Goal: Task Accomplishment & Management: Complete application form

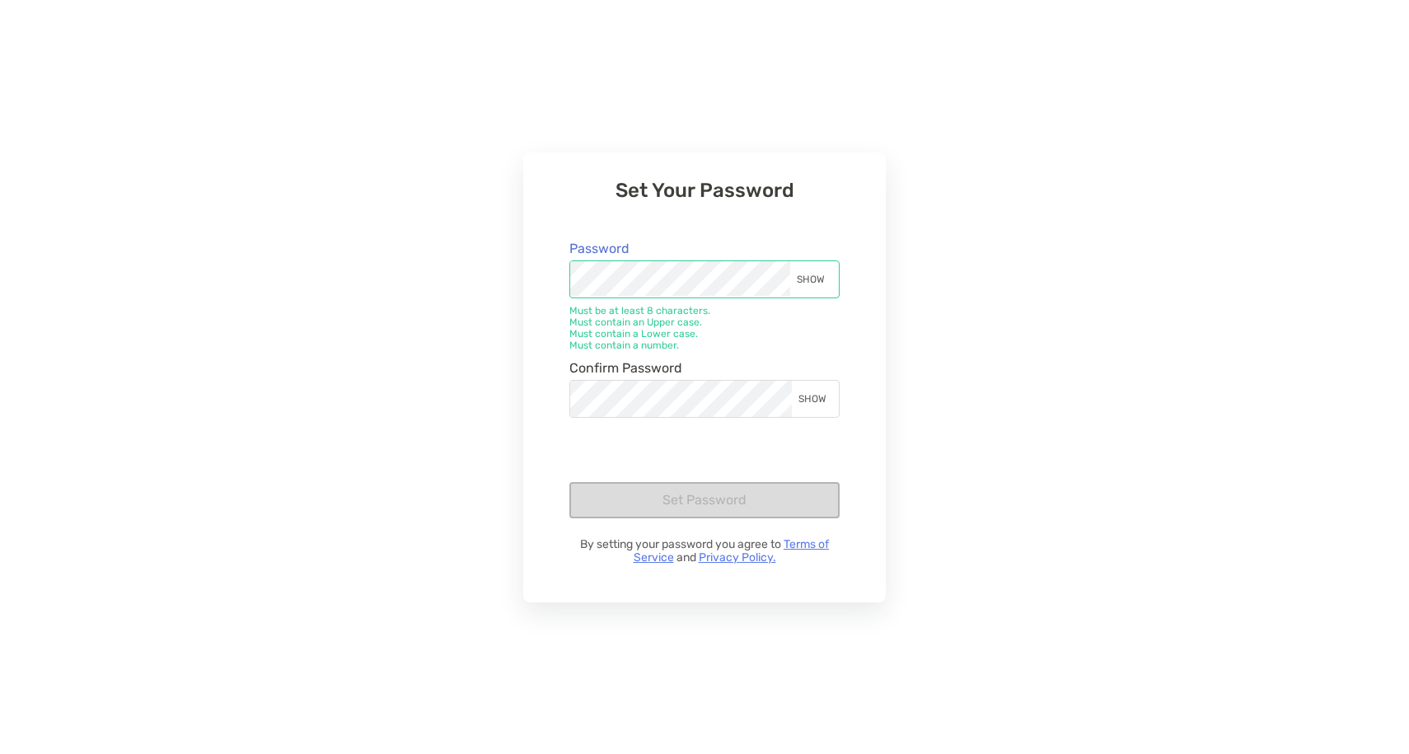
click at [812, 274] on div "SHOW" at bounding box center [813, 279] width 47 height 36
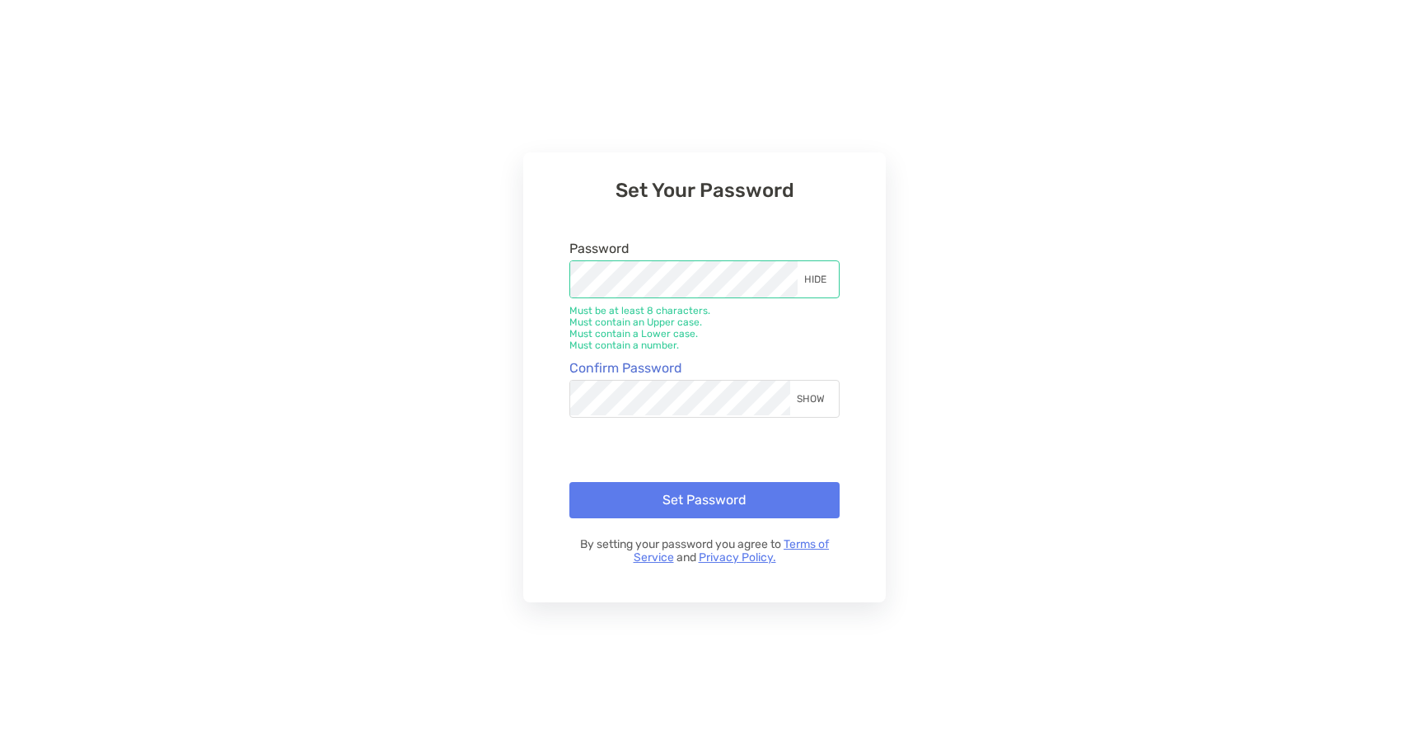
click at [802, 396] on div "SHOW" at bounding box center [813, 399] width 47 height 36
click at [785, 484] on button "Set Password" at bounding box center [704, 500] width 270 height 36
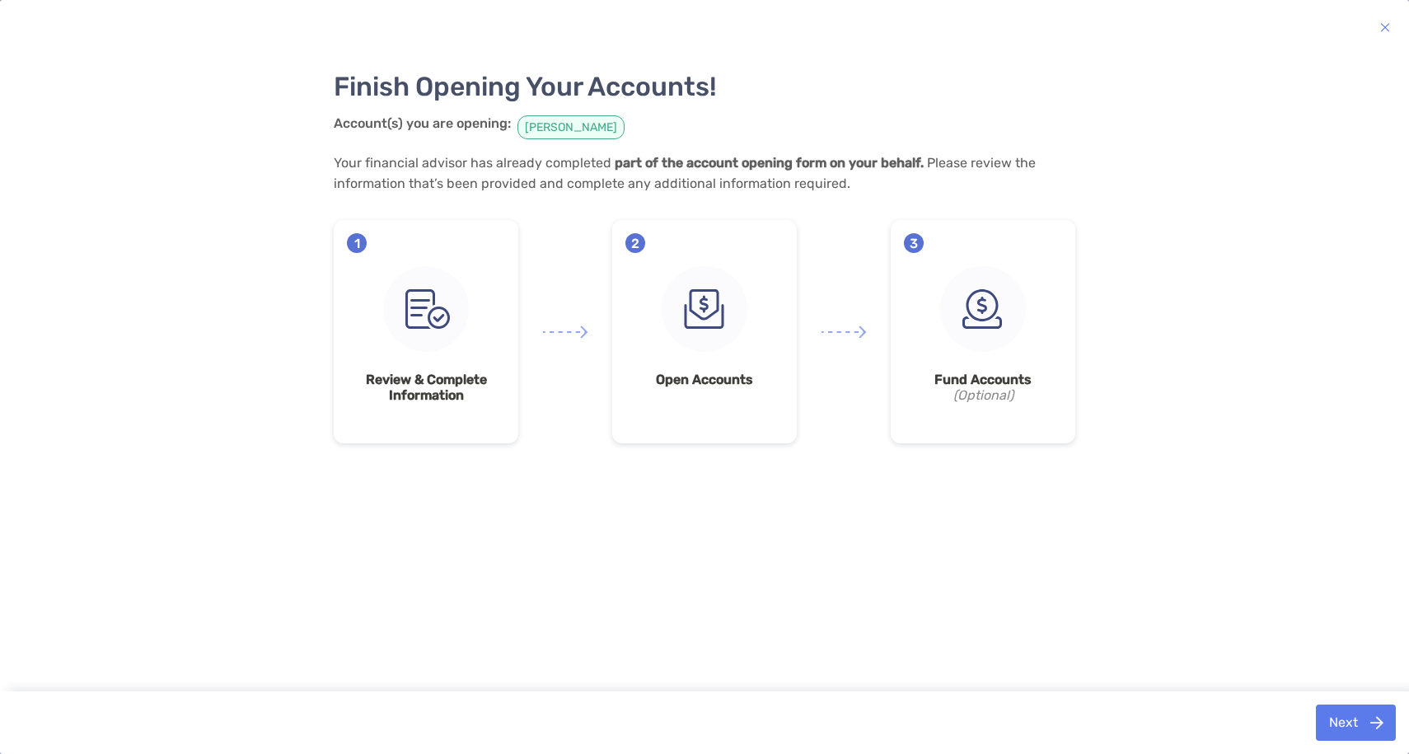
click at [639, 244] on span "2" at bounding box center [635, 243] width 20 height 20
click at [729, 377] on strong "Open Accounts" at bounding box center [704, 380] width 158 height 16
click at [959, 258] on div "3 Fund Accounts (Optional)" at bounding box center [983, 331] width 185 height 223
click at [980, 331] on img at bounding box center [983, 309] width 86 height 86
click at [406, 324] on img at bounding box center [426, 309] width 86 height 86
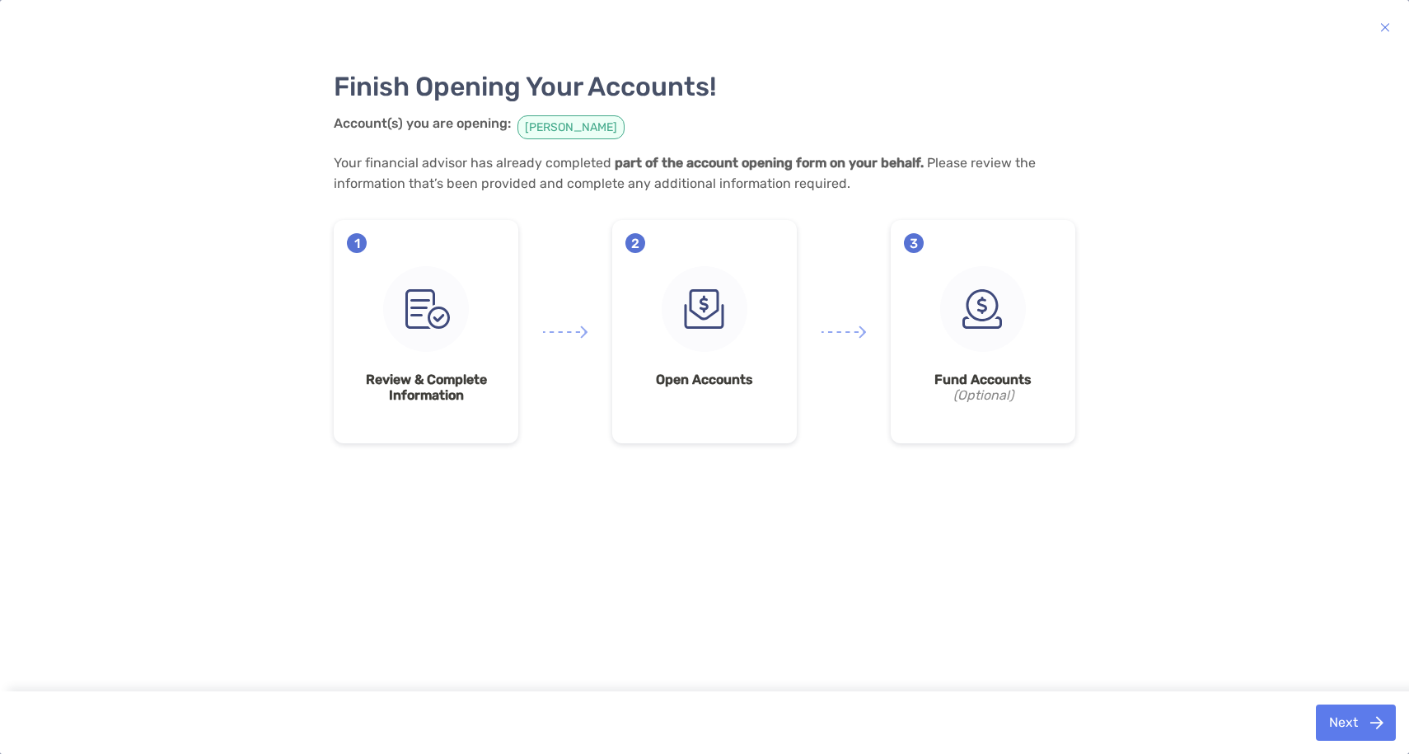
click at [417, 393] on strong "Review & Complete Information" at bounding box center [426, 387] width 158 height 31
click at [981, 389] on icon "(Optional)" at bounding box center [983, 395] width 158 height 16
click at [1359, 708] on button "Next" at bounding box center [1356, 723] width 80 height 36
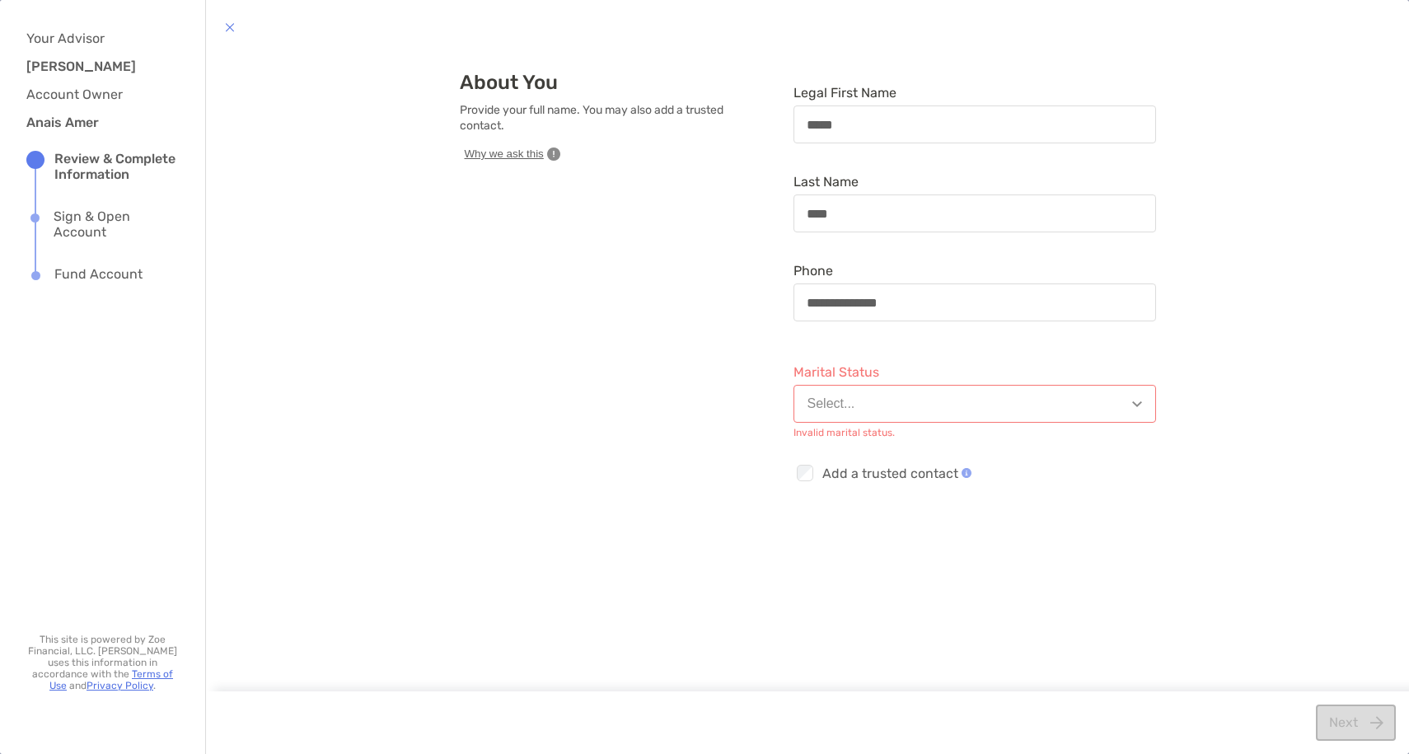
click at [1079, 427] on div "Marital Status Select... Invalid marital status." at bounding box center [975, 394] width 363 height 72
click at [1084, 405] on button "Select..." at bounding box center [975, 404] width 363 height 38
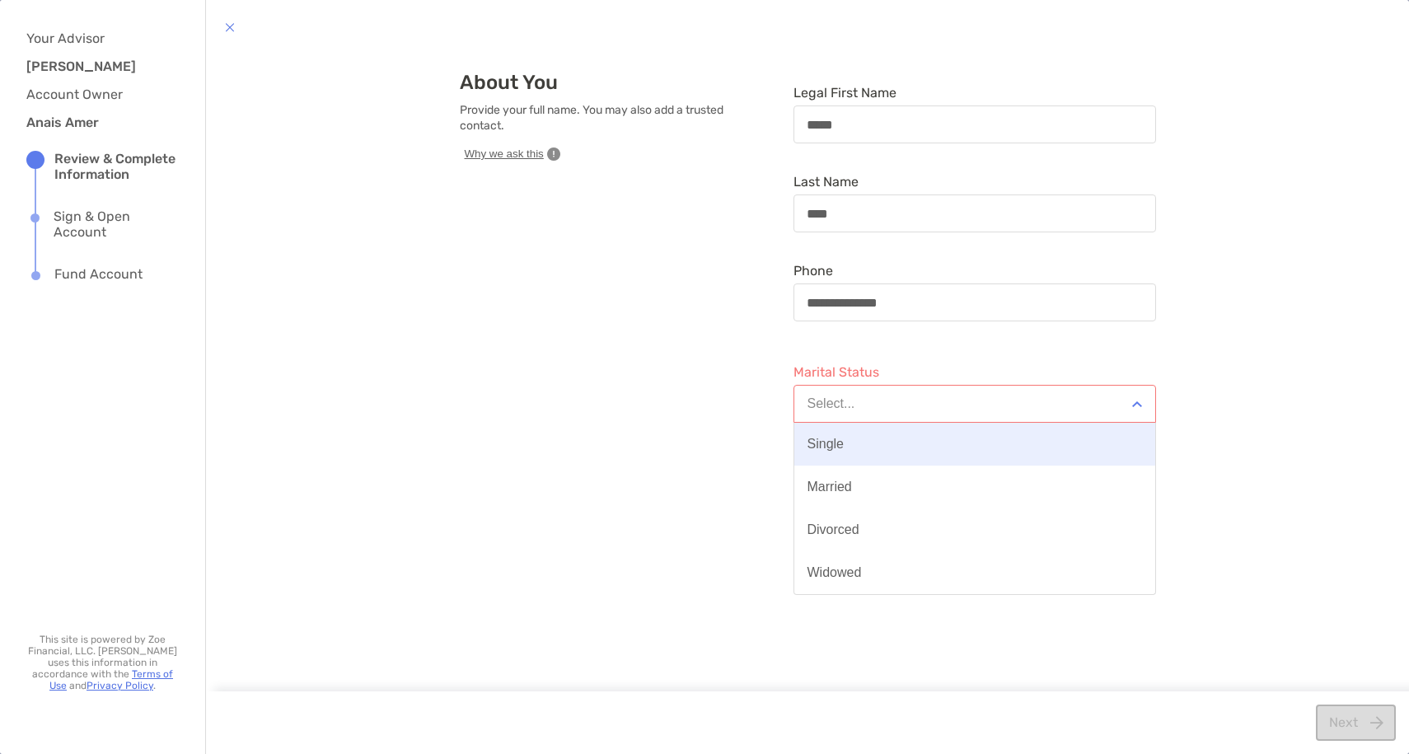
click at [1044, 450] on button "Single" at bounding box center [974, 444] width 361 height 43
type input "**********"
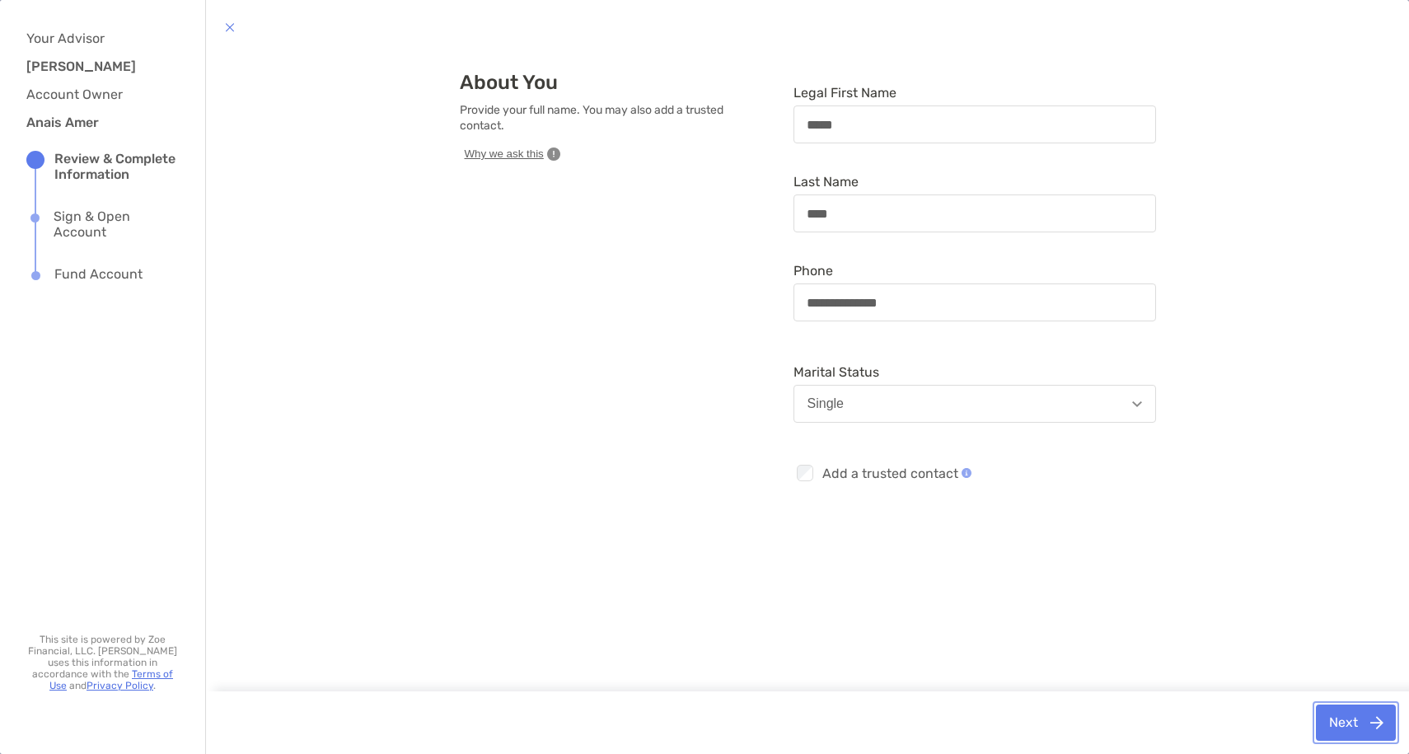
click at [1356, 716] on button "Next" at bounding box center [1356, 723] width 80 height 36
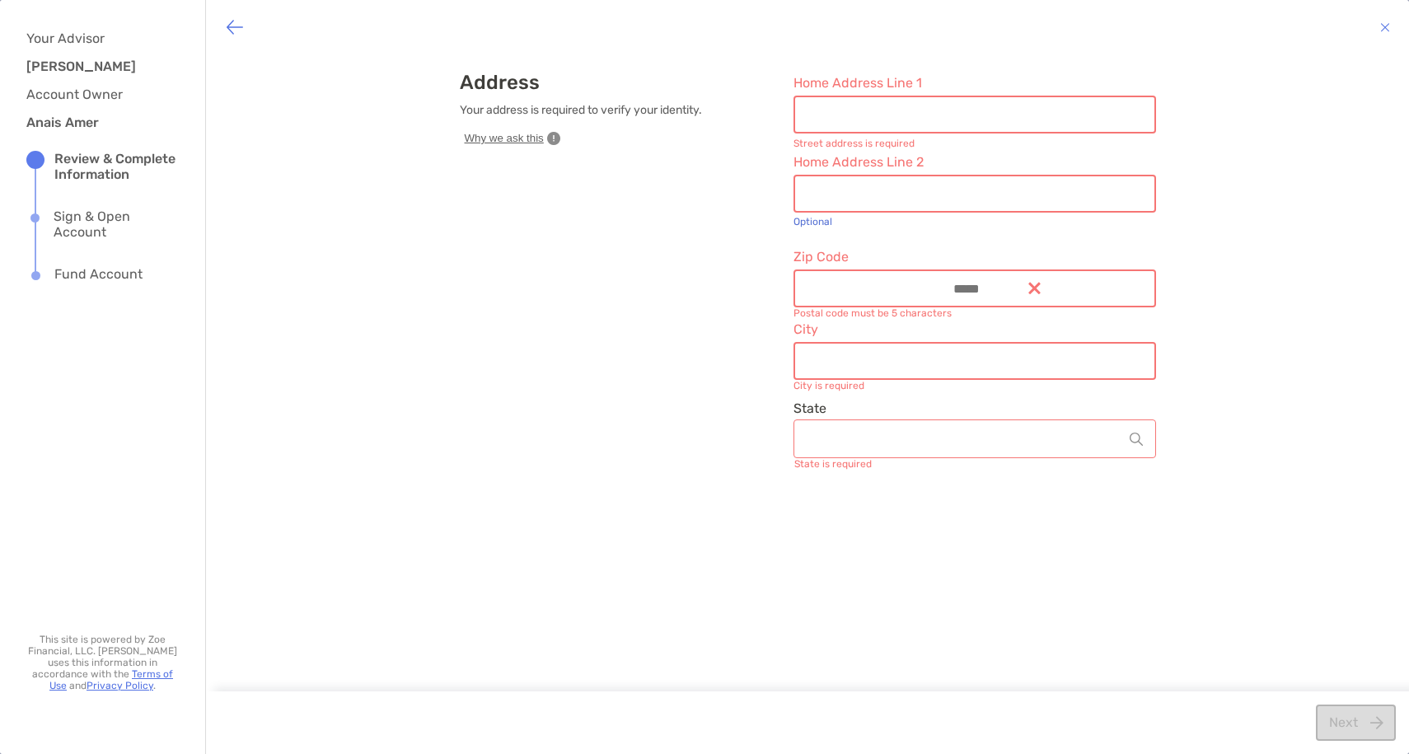
click at [557, 141] on icon "button" at bounding box center [553, 138] width 13 height 13
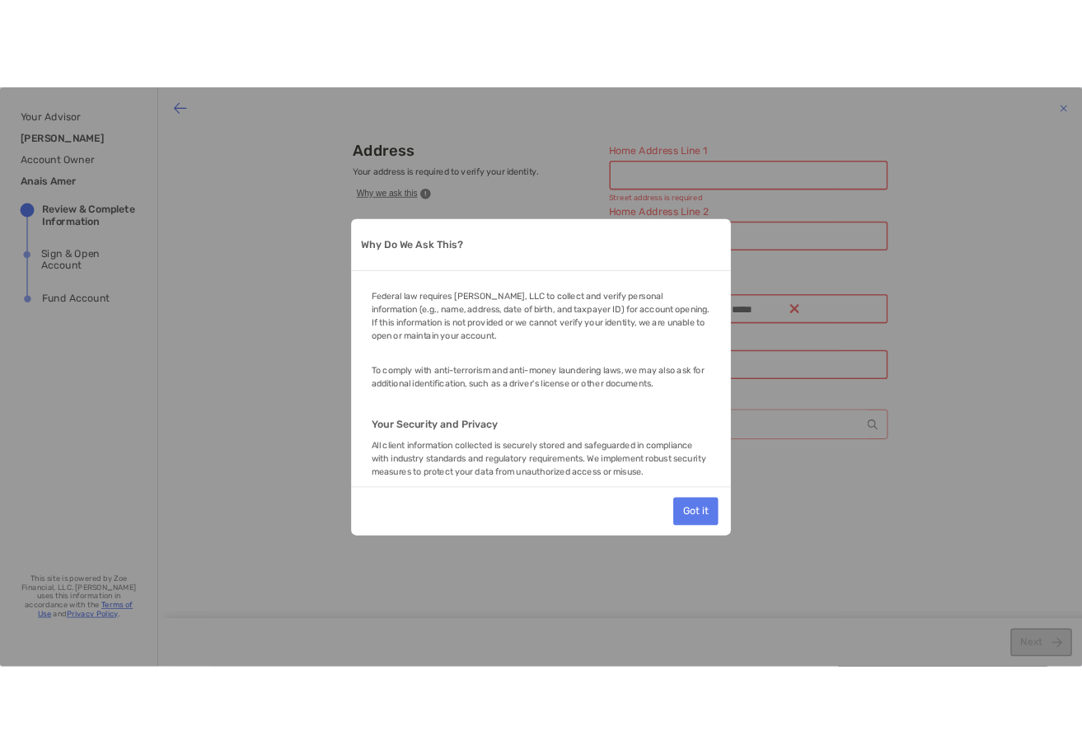
scroll to position [1, 0]
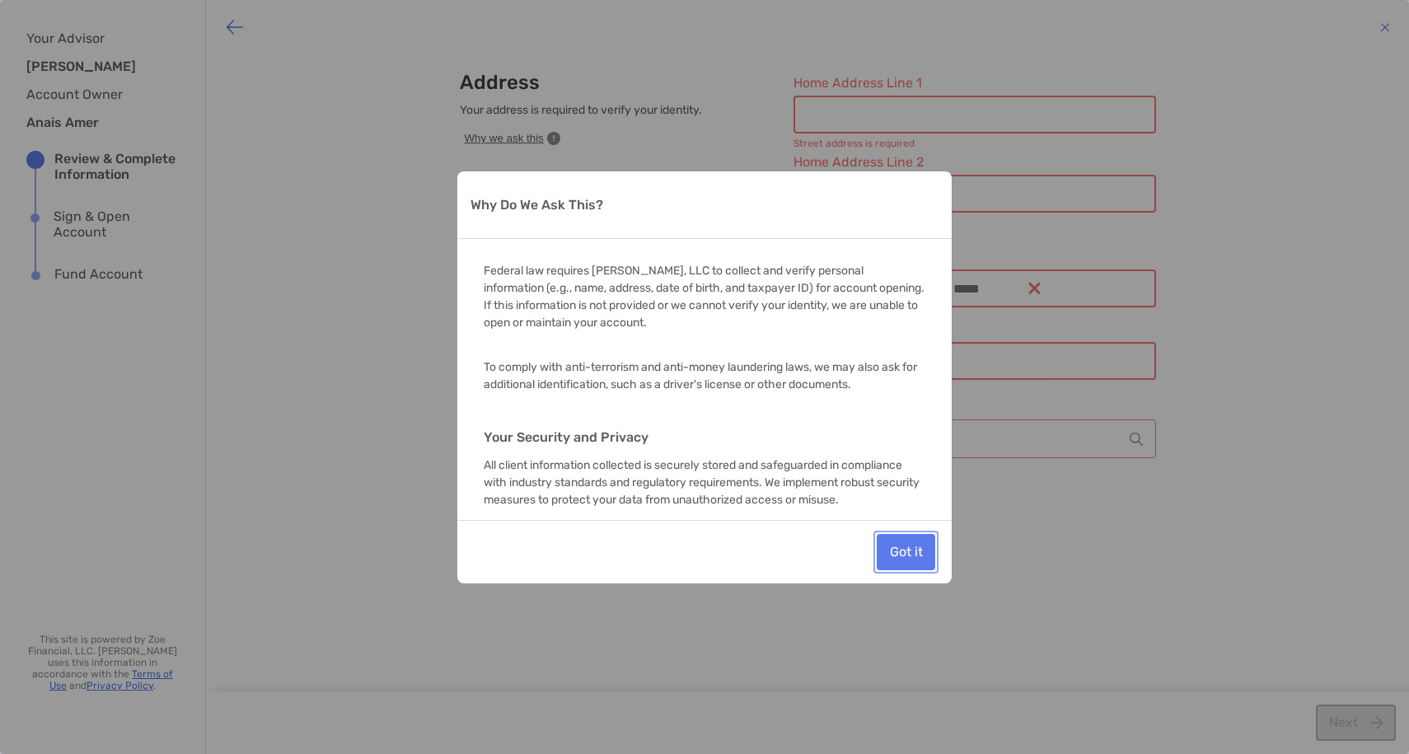
click at [890, 553] on button "Got it" at bounding box center [906, 552] width 59 height 36
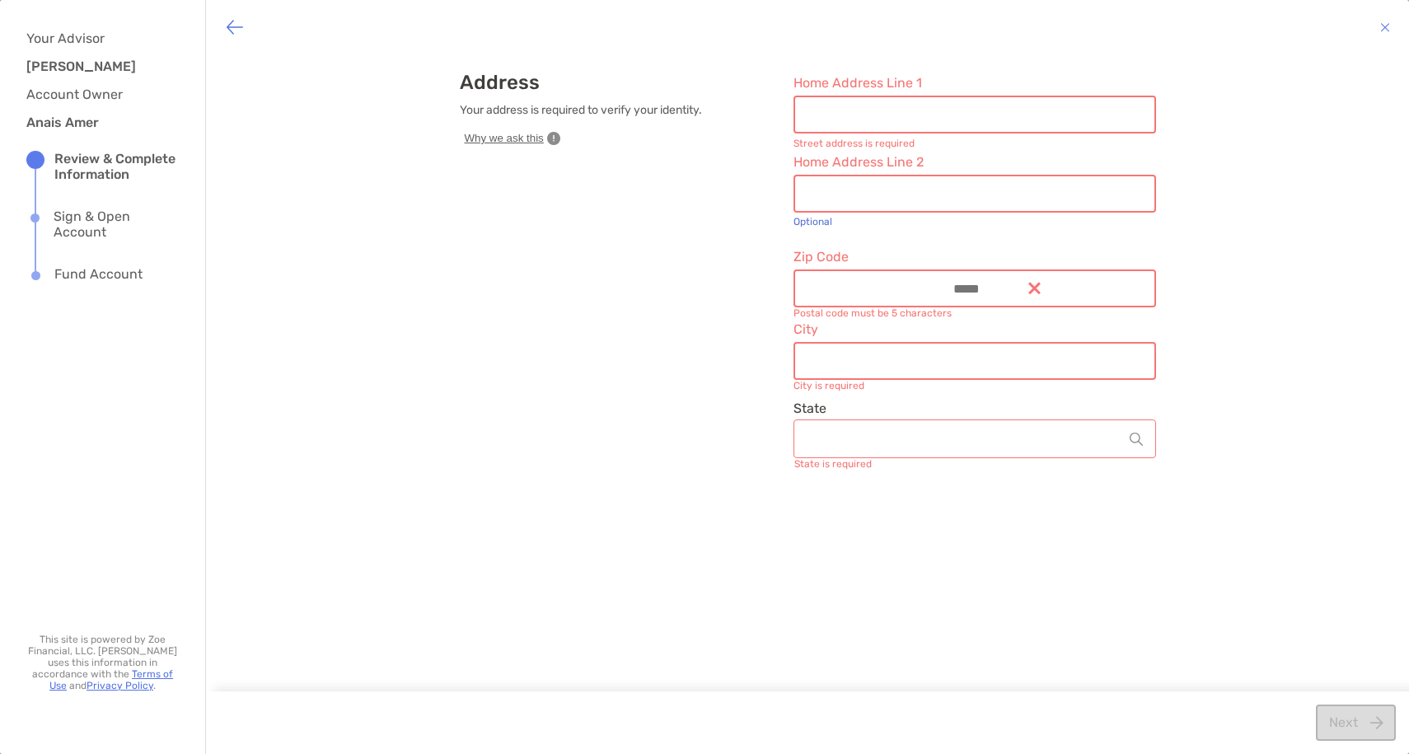
click at [941, 118] on input "Home Address Line 1" at bounding box center [974, 115] width 359 height 14
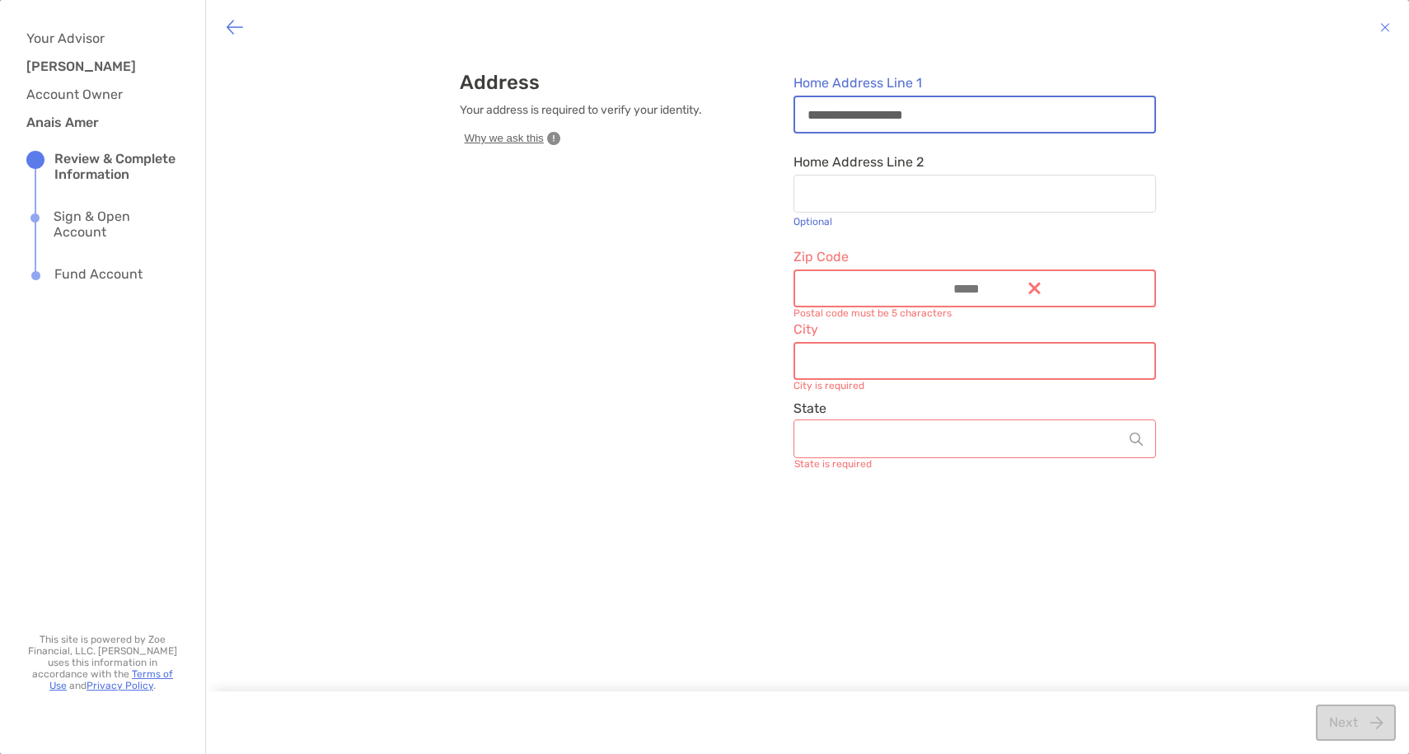
type input "**********"
click at [910, 283] on input "Zip Code" at bounding box center [962, 289] width 132 height 14
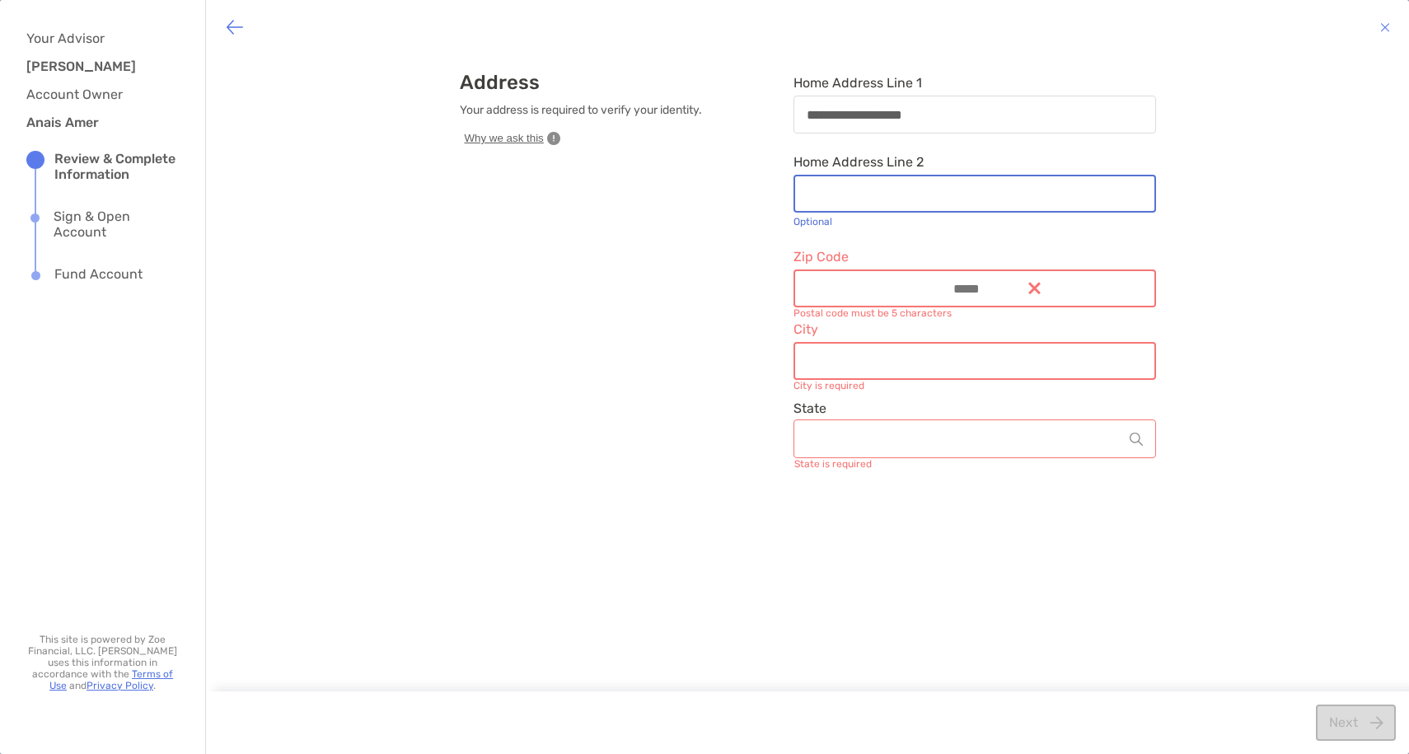
click at [914, 190] on input "Home Address Line 2" at bounding box center [974, 194] width 359 height 14
type input "*****"
click at [896, 283] on input "Zip Code" at bounding box center [962, 289] width 132 height 14
type input "*****"
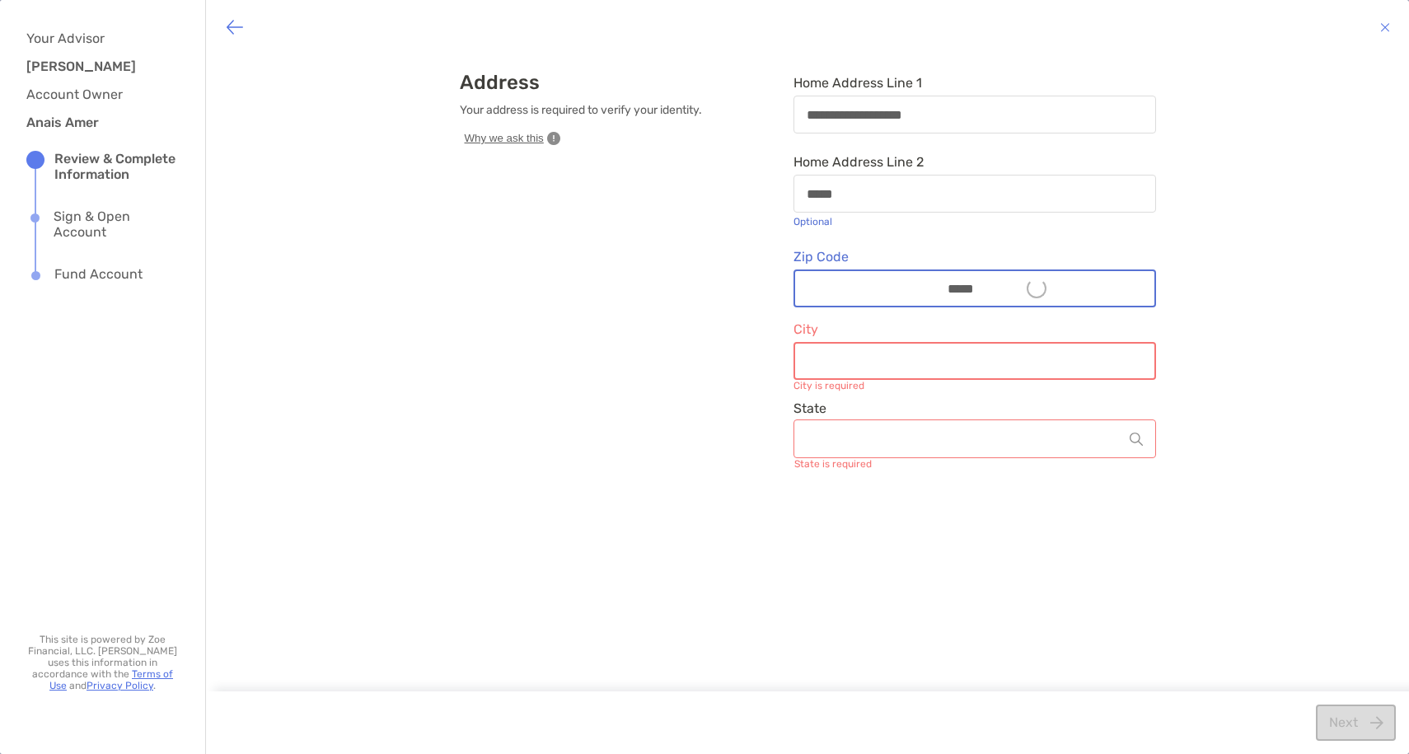
type input "********"
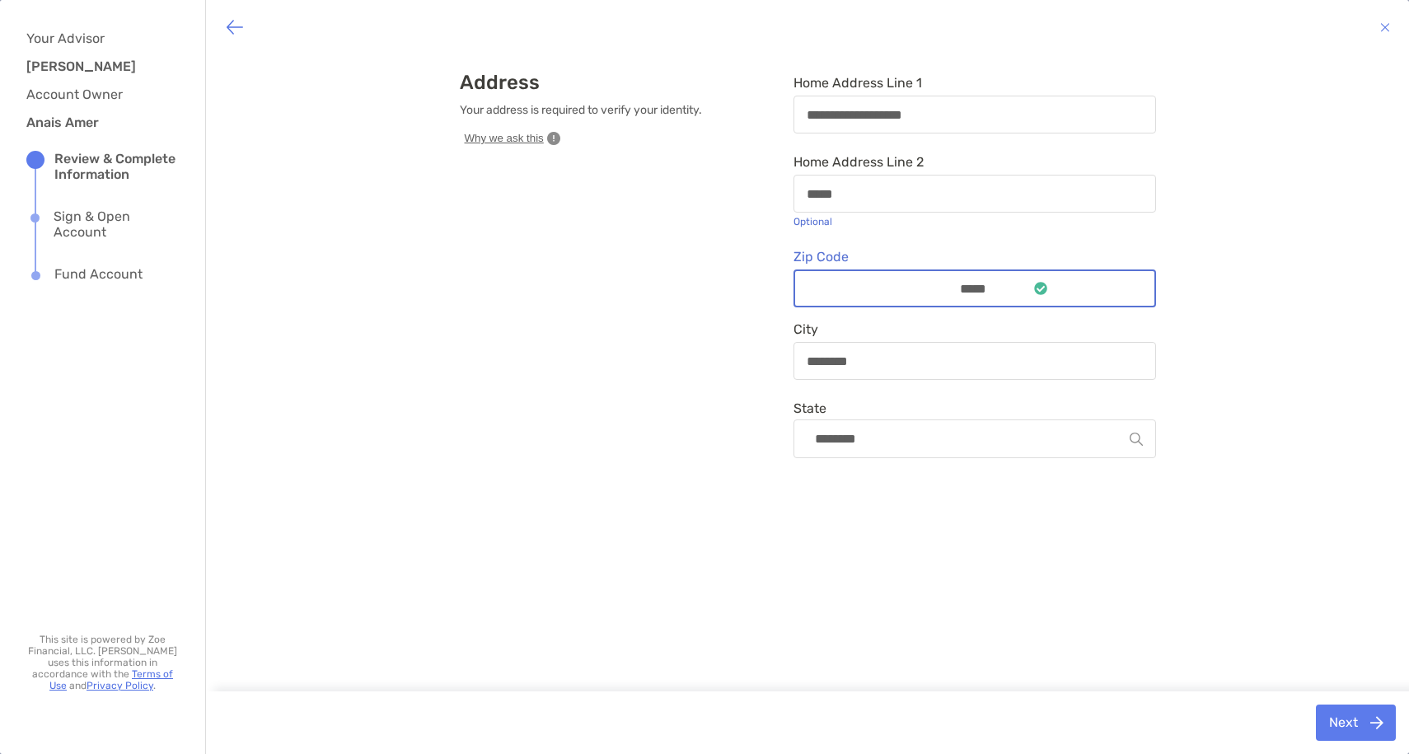
type input "*****"
click at [1124, 529] on div "**********" at bounding box center [807, 374] width 1203 height 641
click at [1360, 713] on button "Next" at bounding box center [1356, 723] width 80 height 36
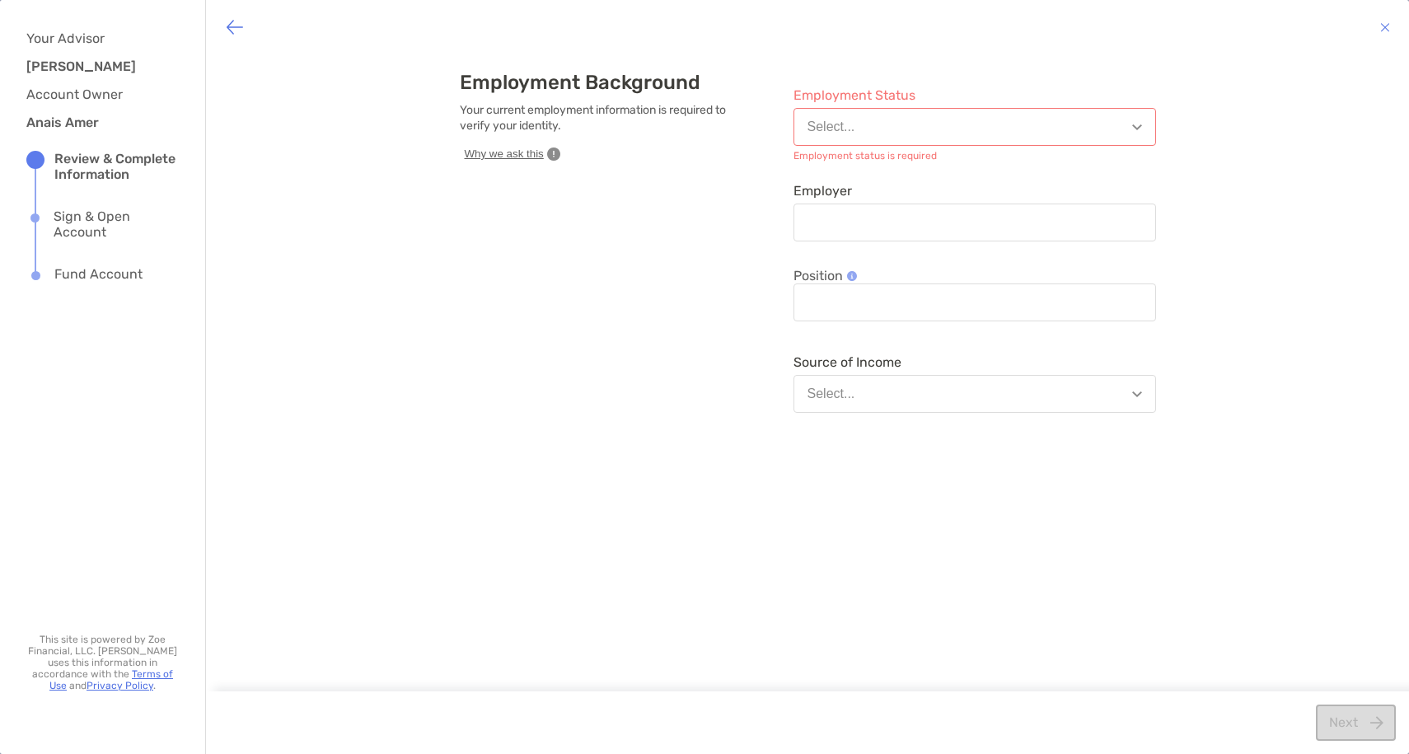
click at [1050, 122] on button "Select..." at bounding box center [975, 127] width 363 height 38
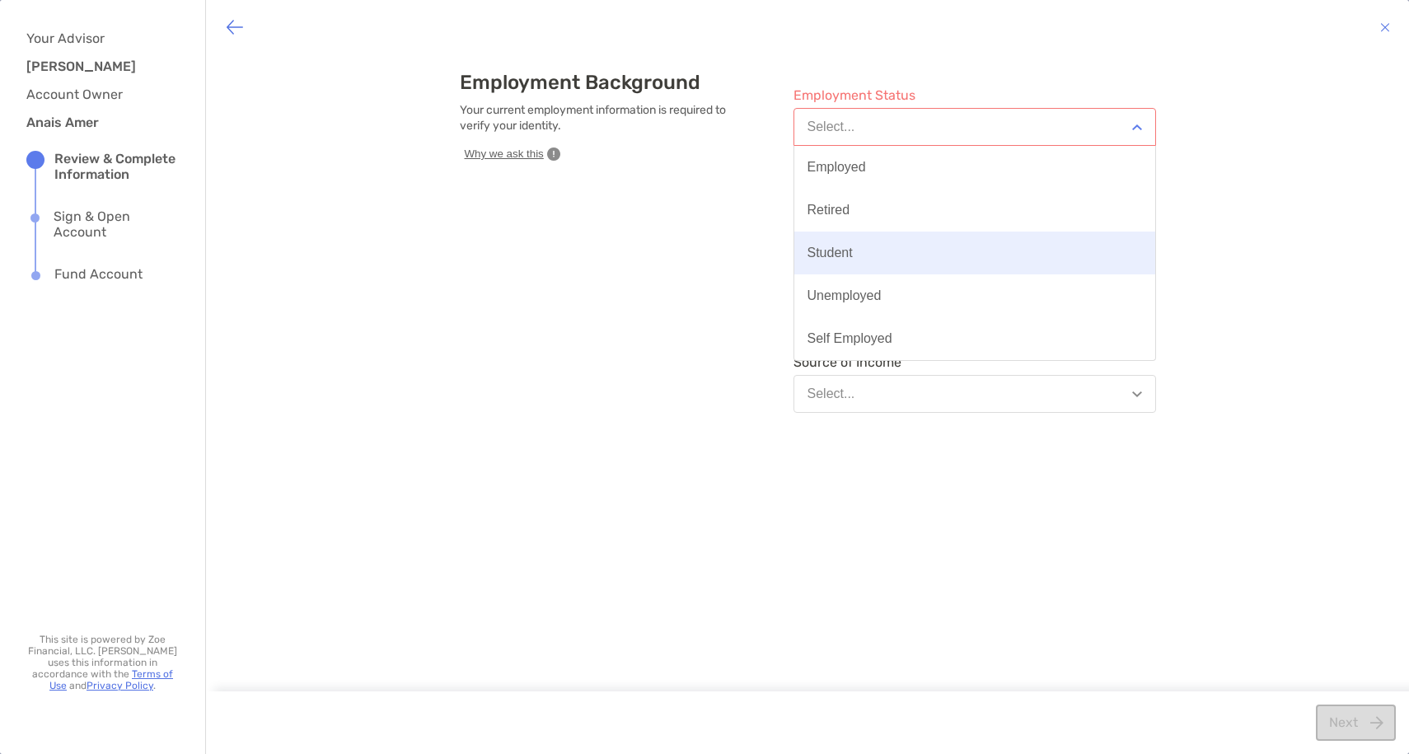
click at [994, 251] on button "Student" at bounding box center [974, 253] width 361 height 43
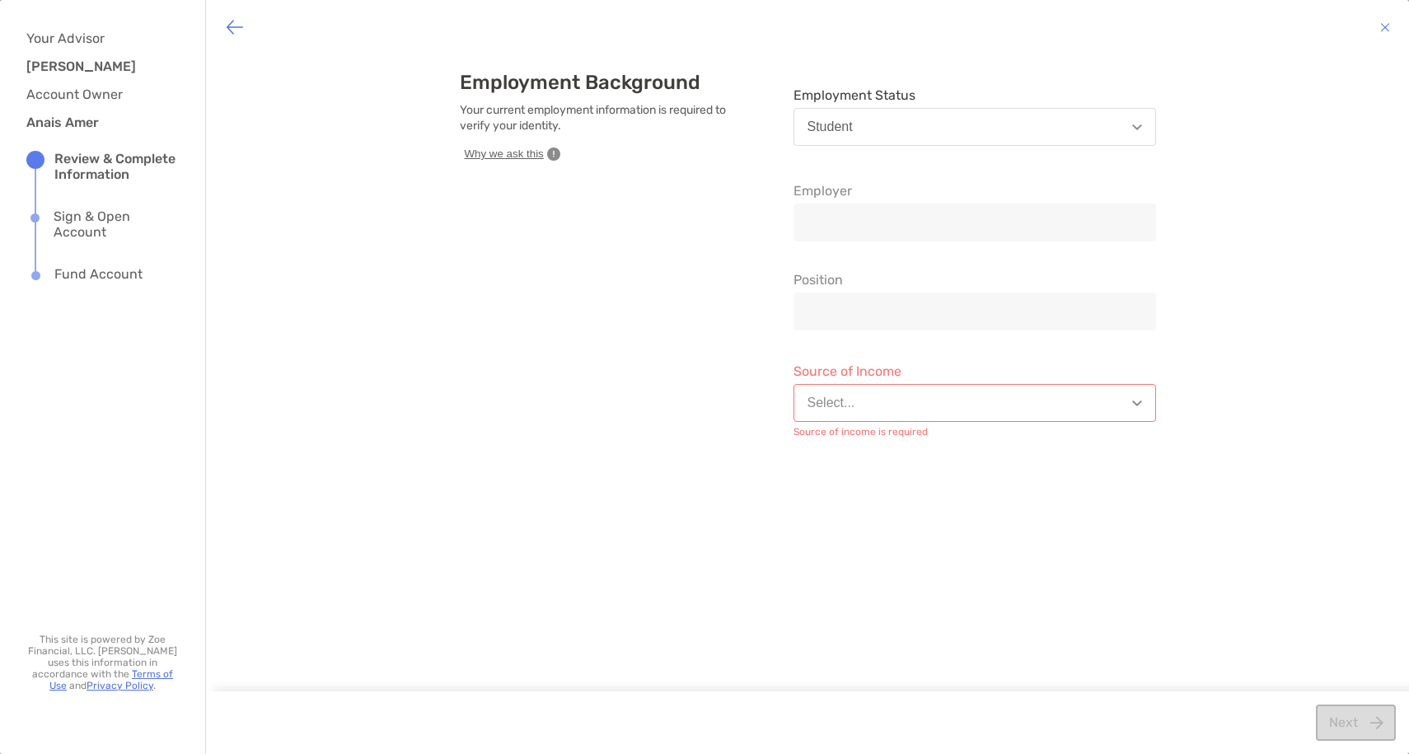
click at [1036, 112] on button "Student" at bounding box center [975, 127] width 363 height 38
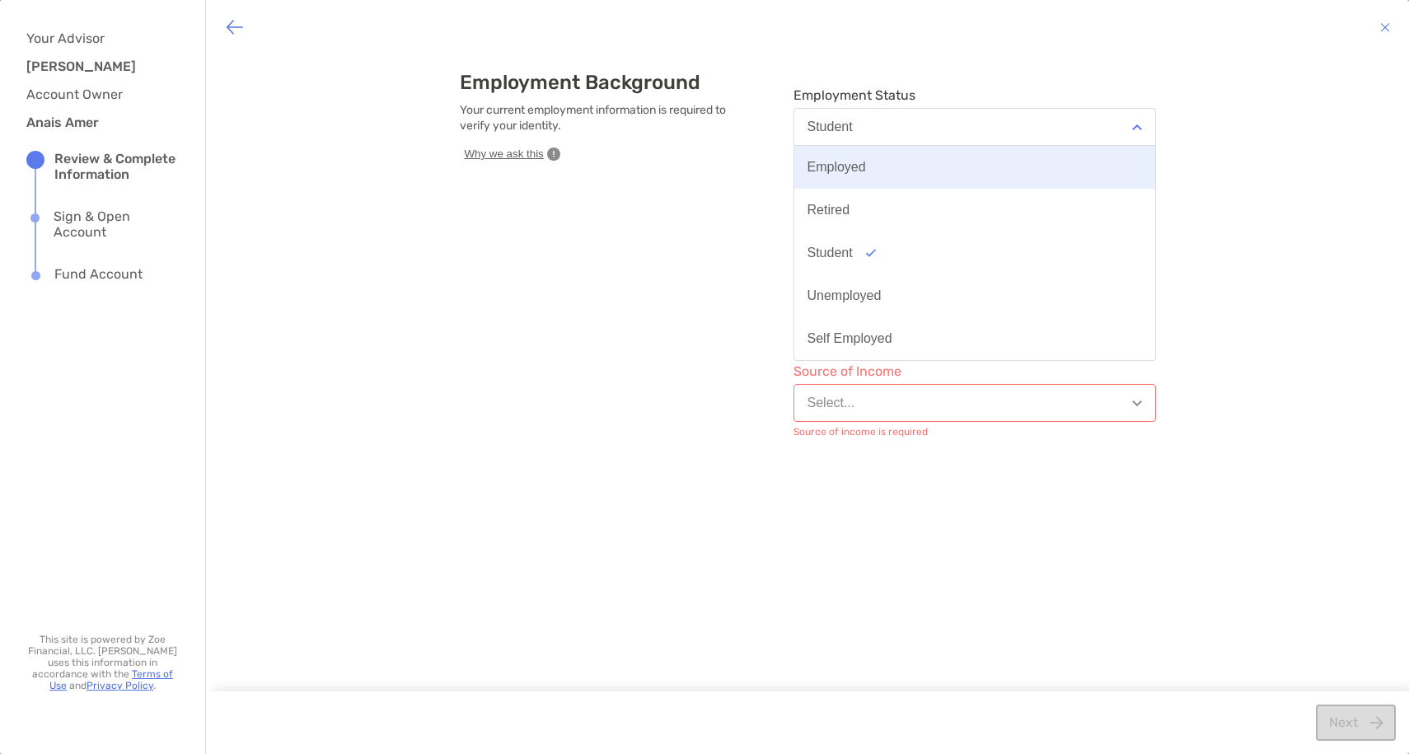
click at [999, 163] on button "Employed" at bounding box center [974, 167] width 361 height 43
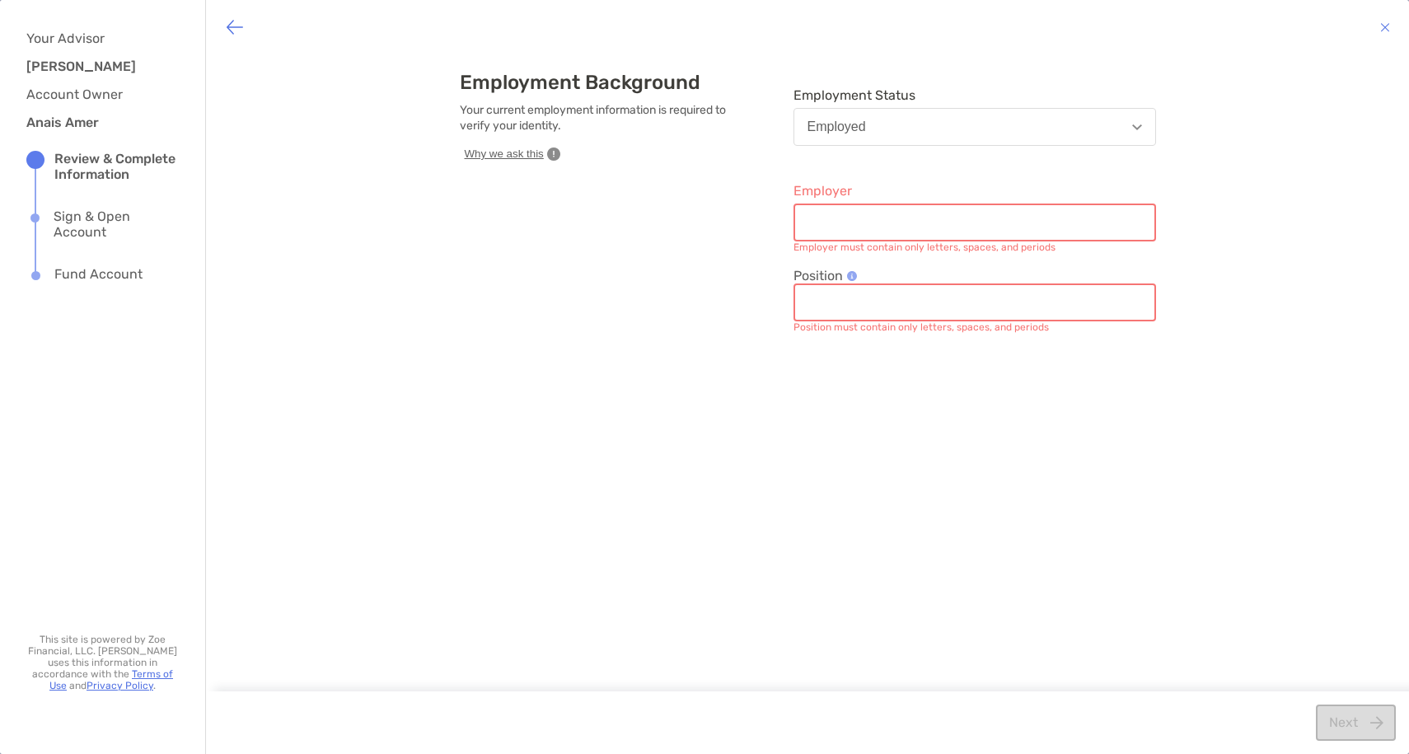
click at [953, 230] on input "Employer" at bounding box center [974, 223] width 359 height 14
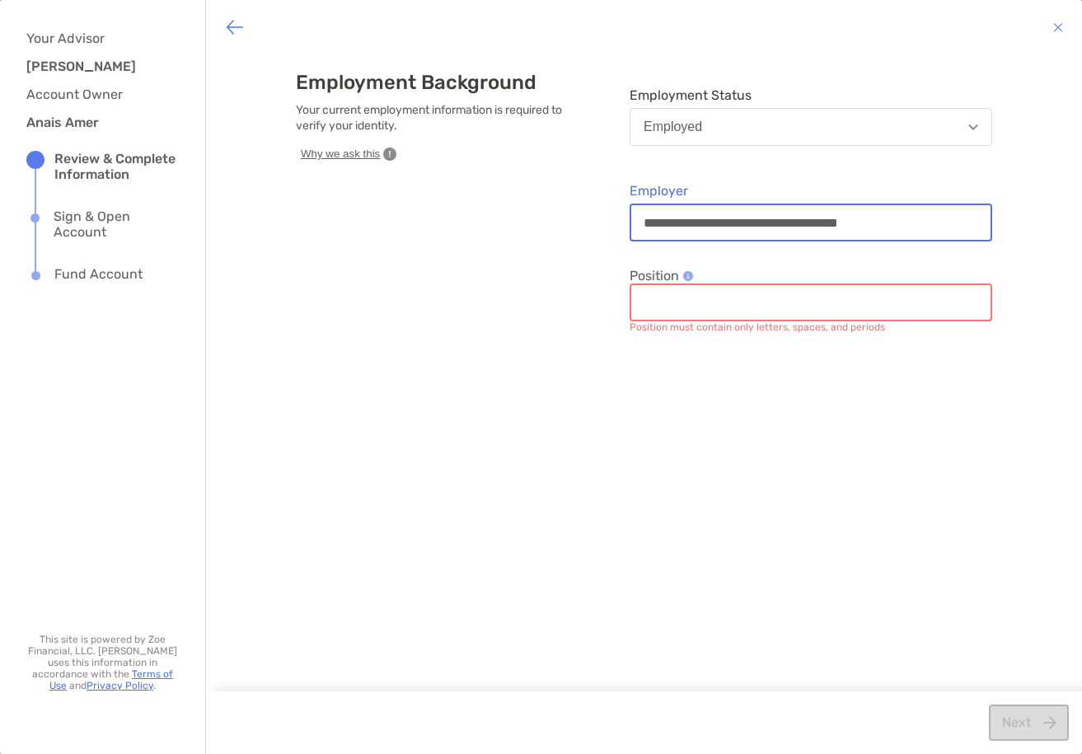
type input "**********"
click at [841, 305] on input "Position" at bounding box center [810, 303] width 359 height 14
type input "*"
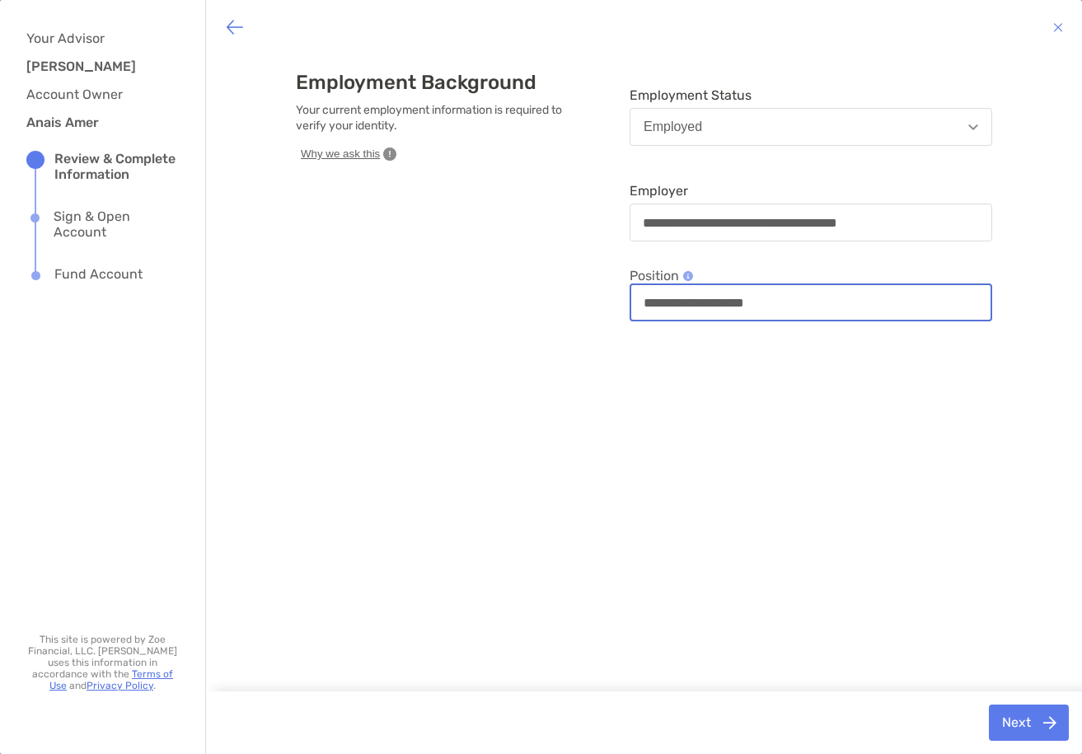
type input "**********"
click at [925, 418] on div "**********" at bounding box center [644, 374] width 876 height 641
click at [1009, 713] on button "Next" at bounding box center [1029, 723] width 80 height 36
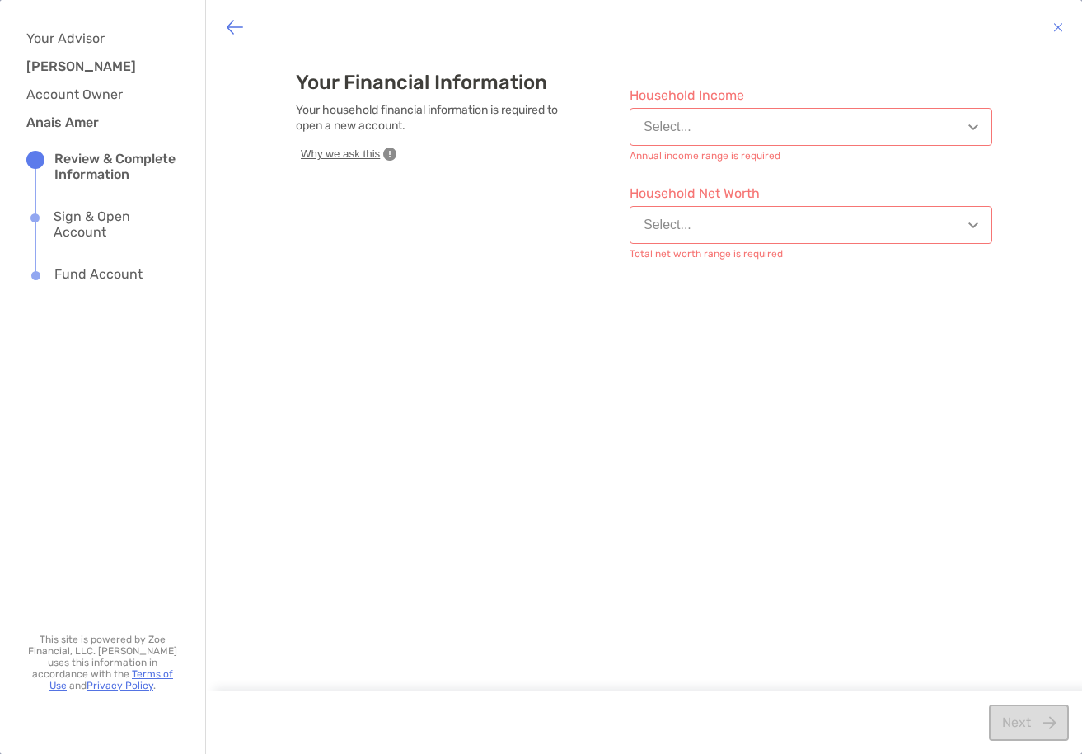
click at [784, 142] on button "Select..." at bounding box center [811, 127] width 363 height 38
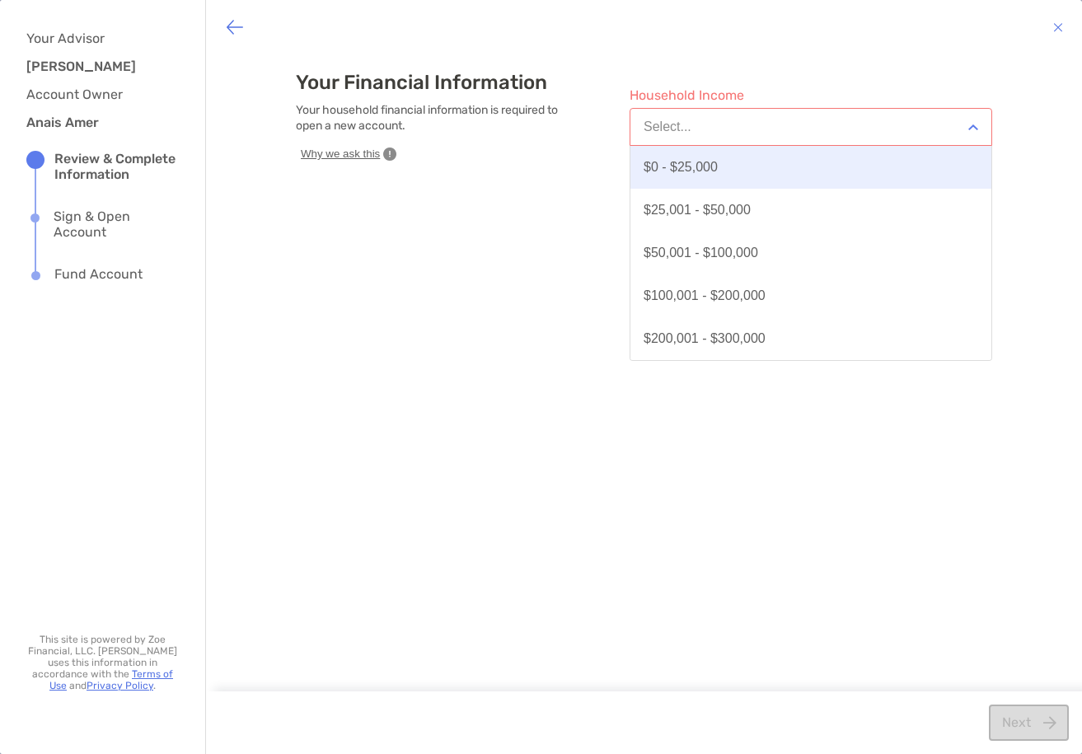
click at [780, 172] on button "$0 - $25,000" at bounding box center [810, 167] width 361 height 43
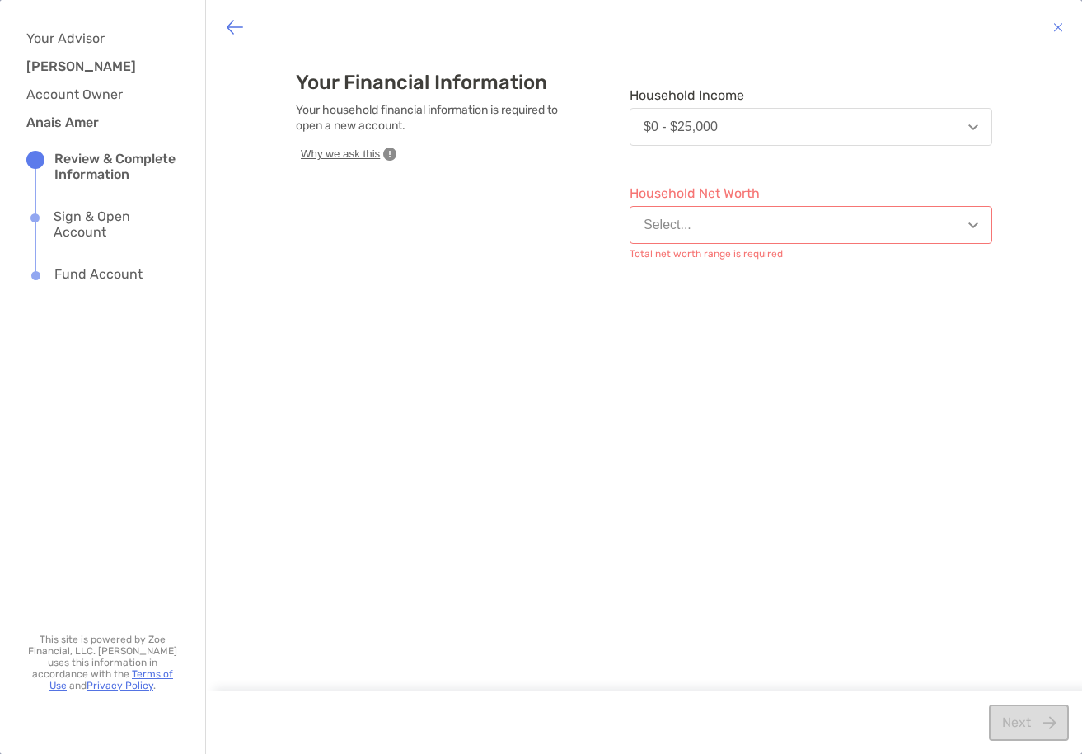
click at [759, 225] on button "Select..." at bounding box center [811, 225] width 363 height 38
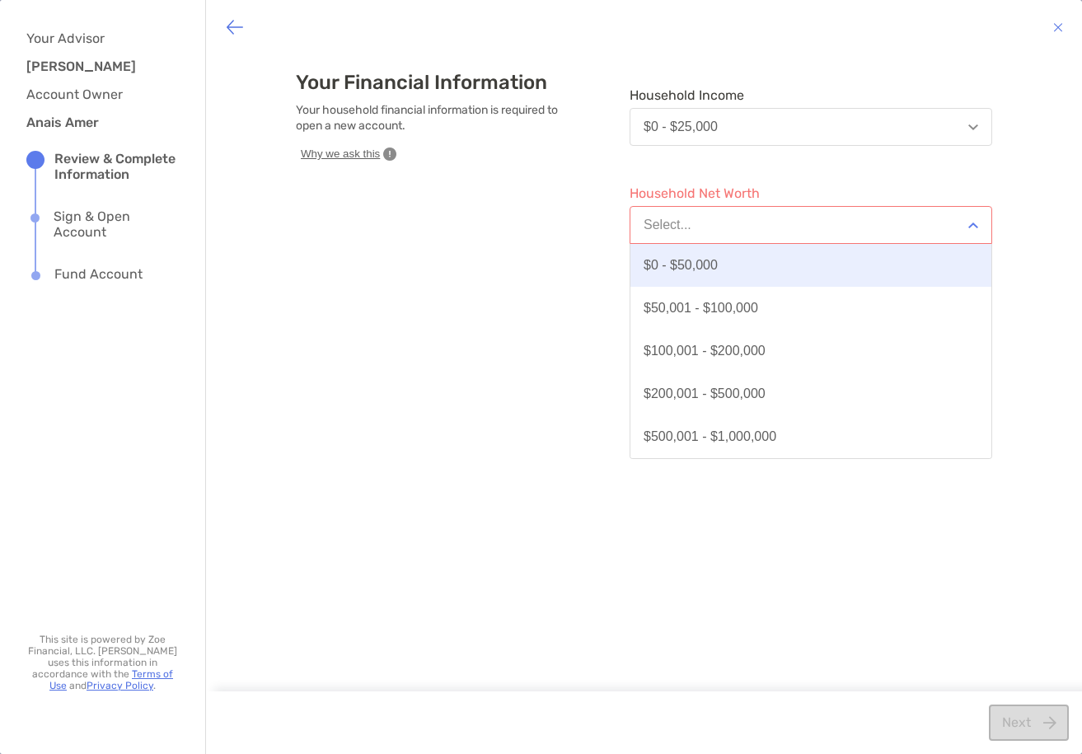
click at [746, 263] on button "$0 - $50,000" at bounding box center [810, 265] width 361 height 43
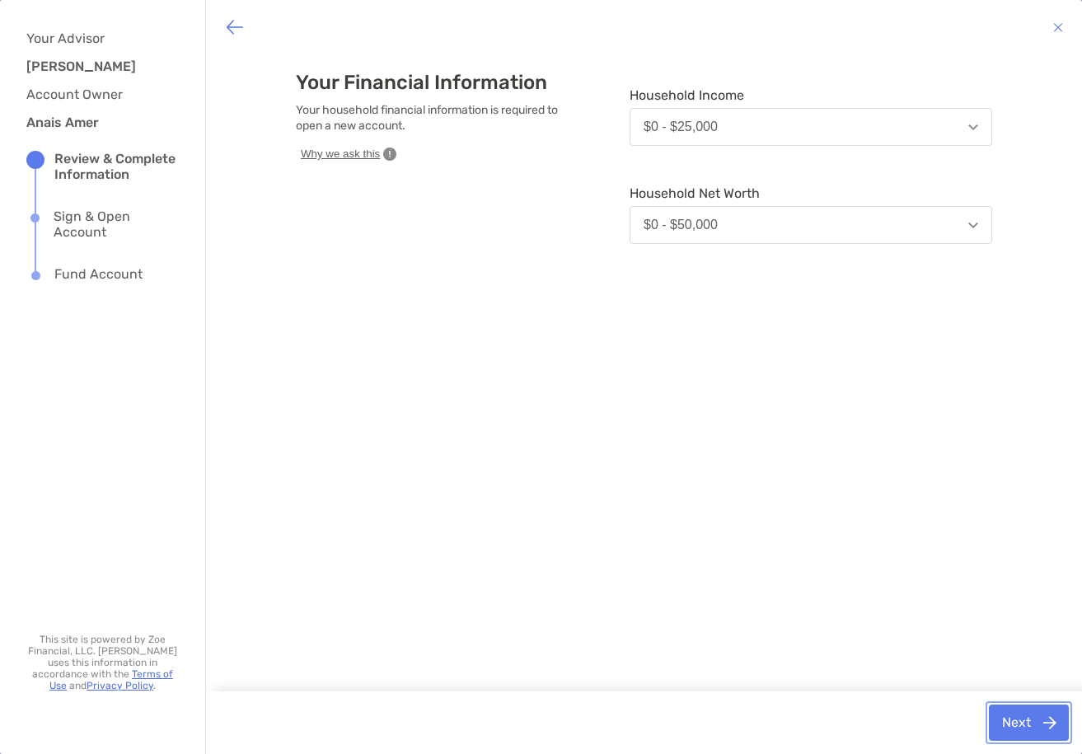
click at [1052, 728] on button "Next" at bounding box center [1029, 723] width 80 height 36
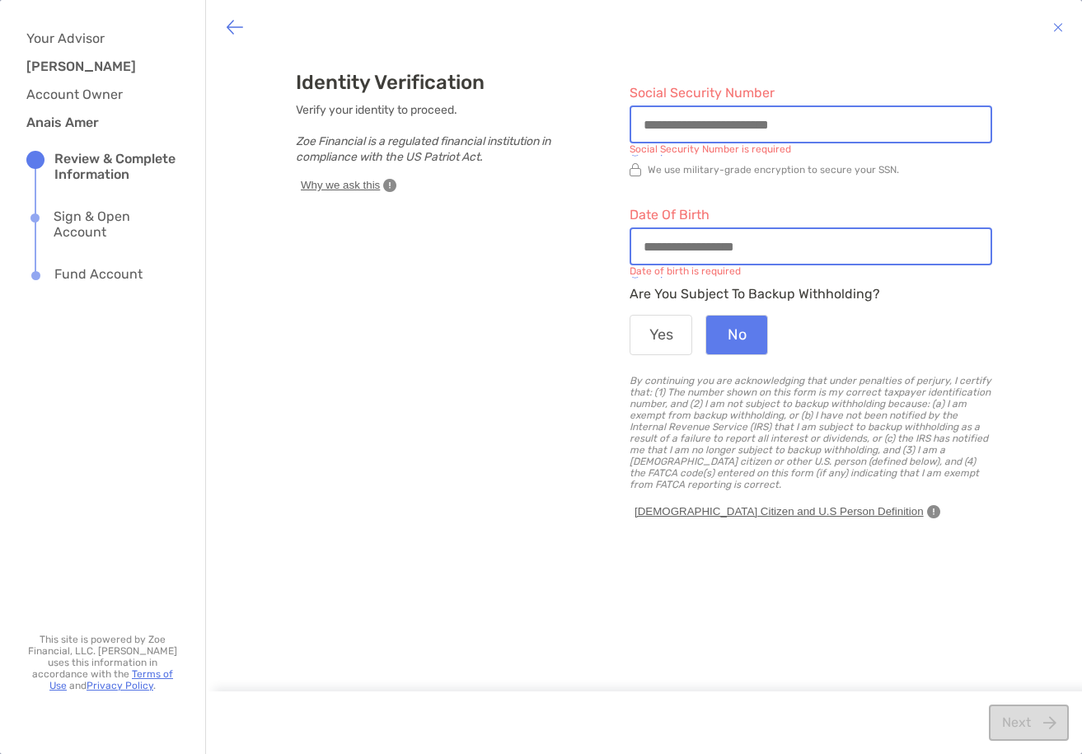
click at [861, 124] on input "Social Security Number" at bounding box center [810, 125] width 359 height 14
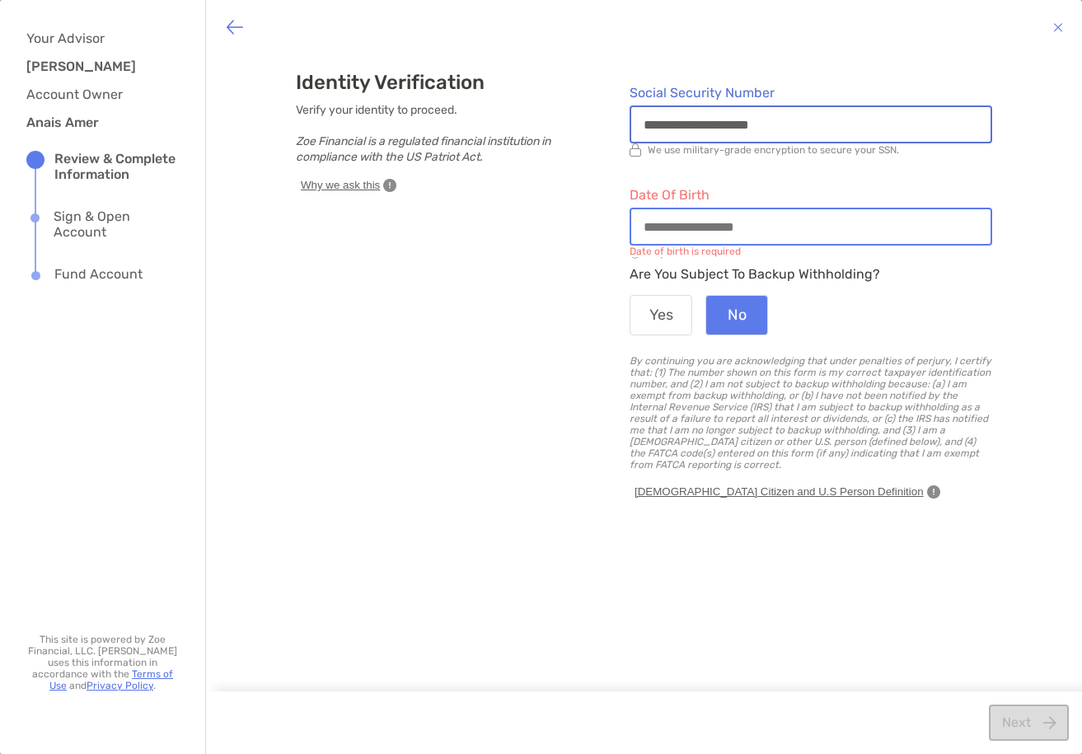
type input "**********"
click at [836, 223] on input "Date of Birth" at bounding box center [810, 227] width 359 height 14
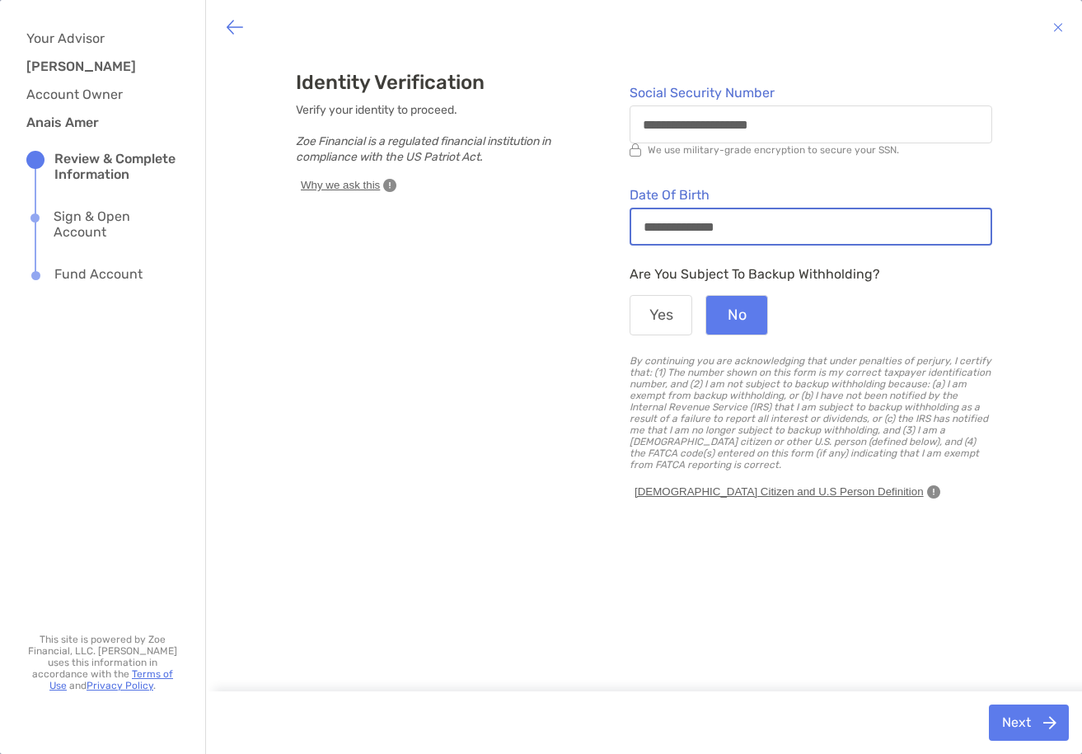
type input "**********"
click at [835, 273] on label "Are you subject to backup withholding?" at bounding box center [755, 272] width 251 height 20
click at [838, 296] on div "Yes No" at bounding box center [811, 315] width 363 height 40
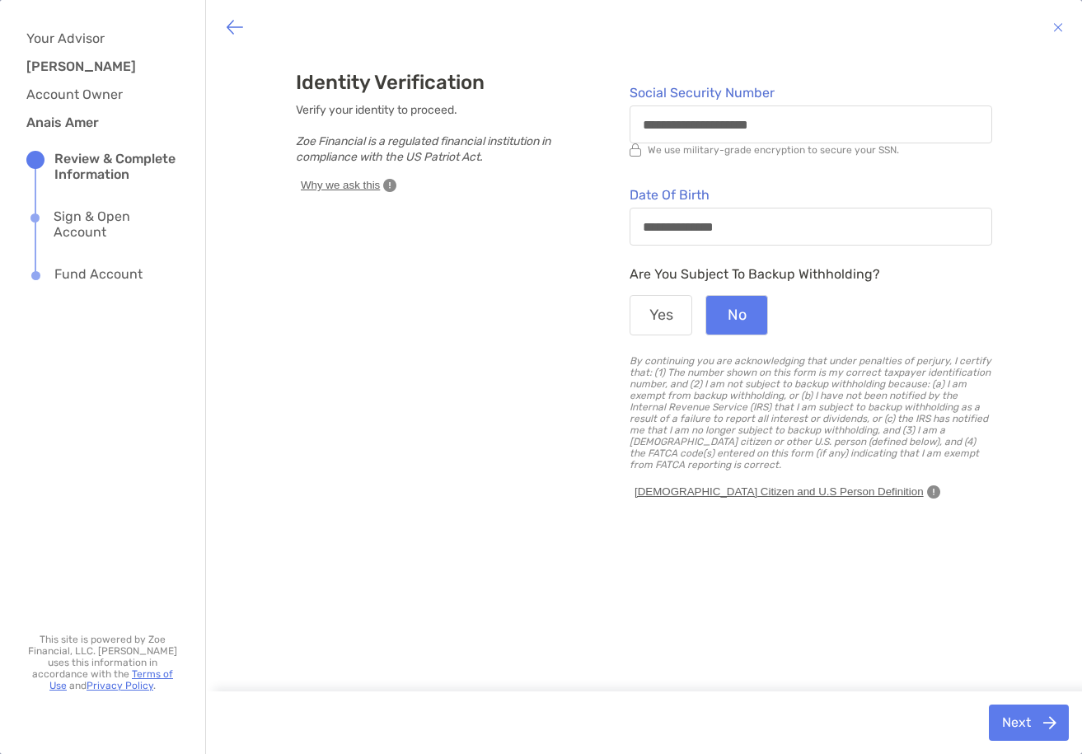
click at [381, 188] on button "Why we ask this" at bounding box center [348, 185] width 105 height 16
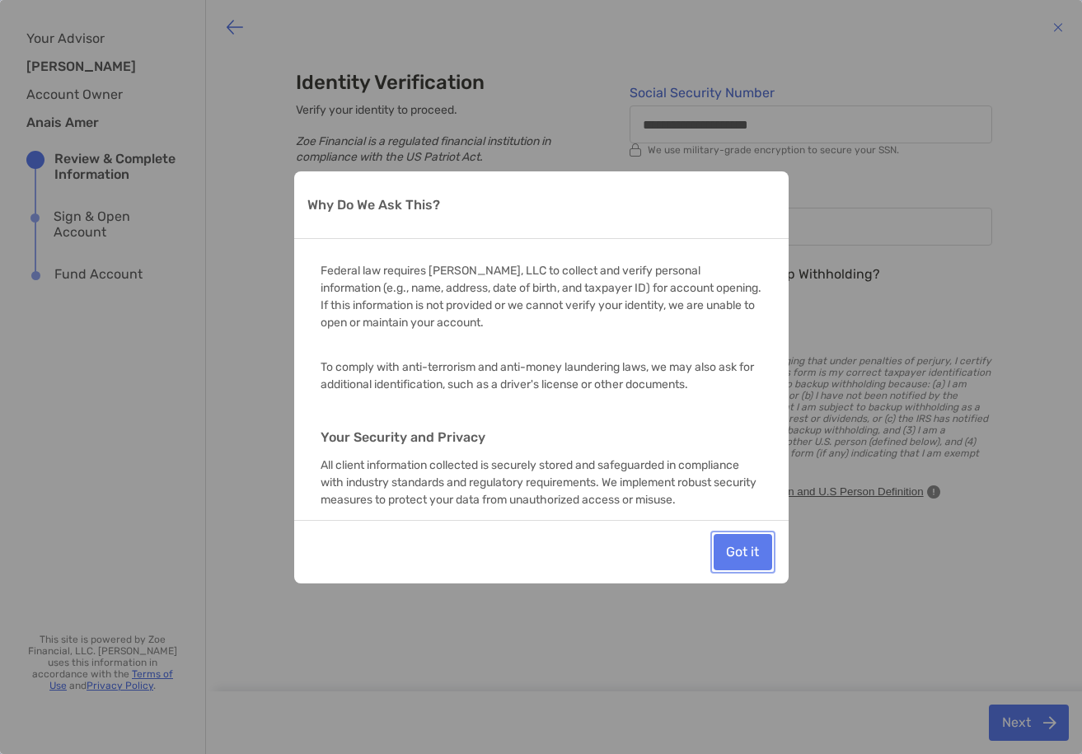
click at [749, 554] on button "Got it" at bounding box center [743, 552] width 59 height 36
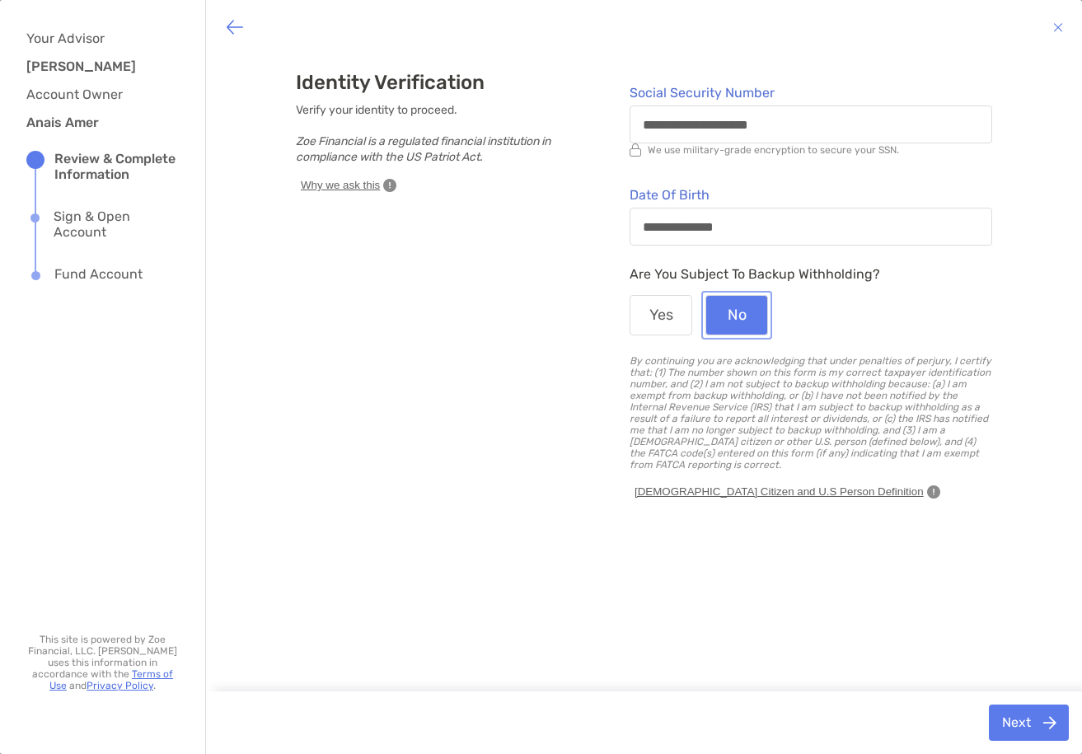
click at [747, 318] on button "No" at bounding box center [736, 315] width 63 height 40
click at [1041, 722] on button "Next" at bounding box center [1029, 723] width 80 height 36
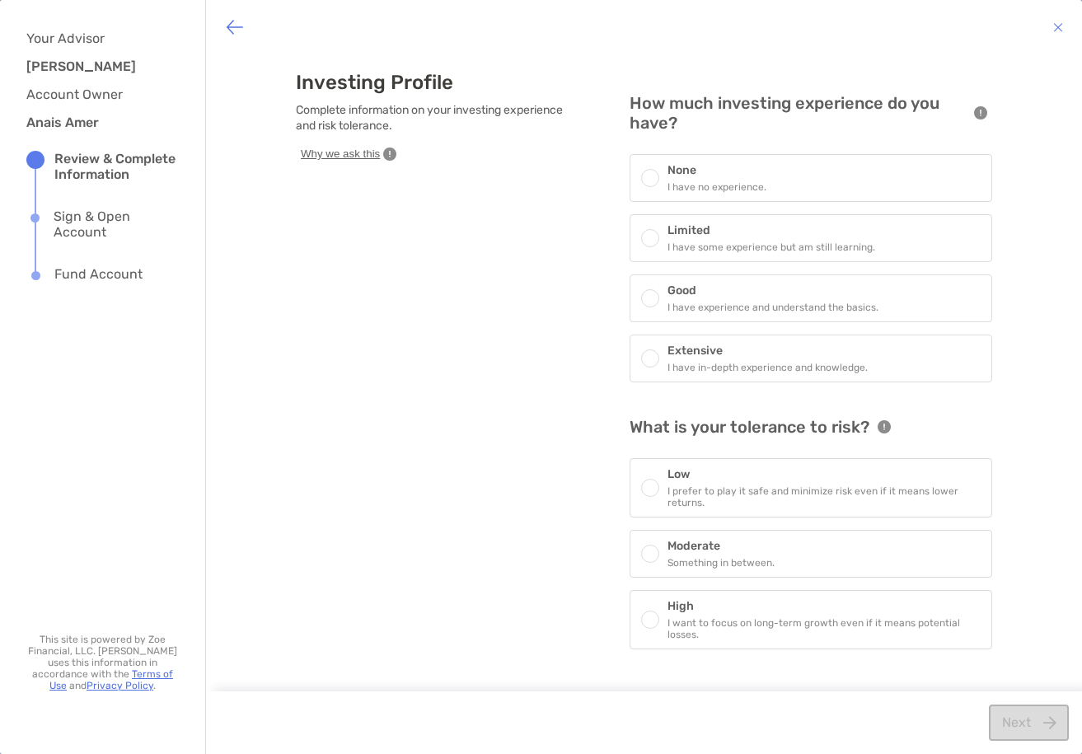
click at [878, 176] on div "None I have no experience." at bounding box center [811, 178] width 363 height 48
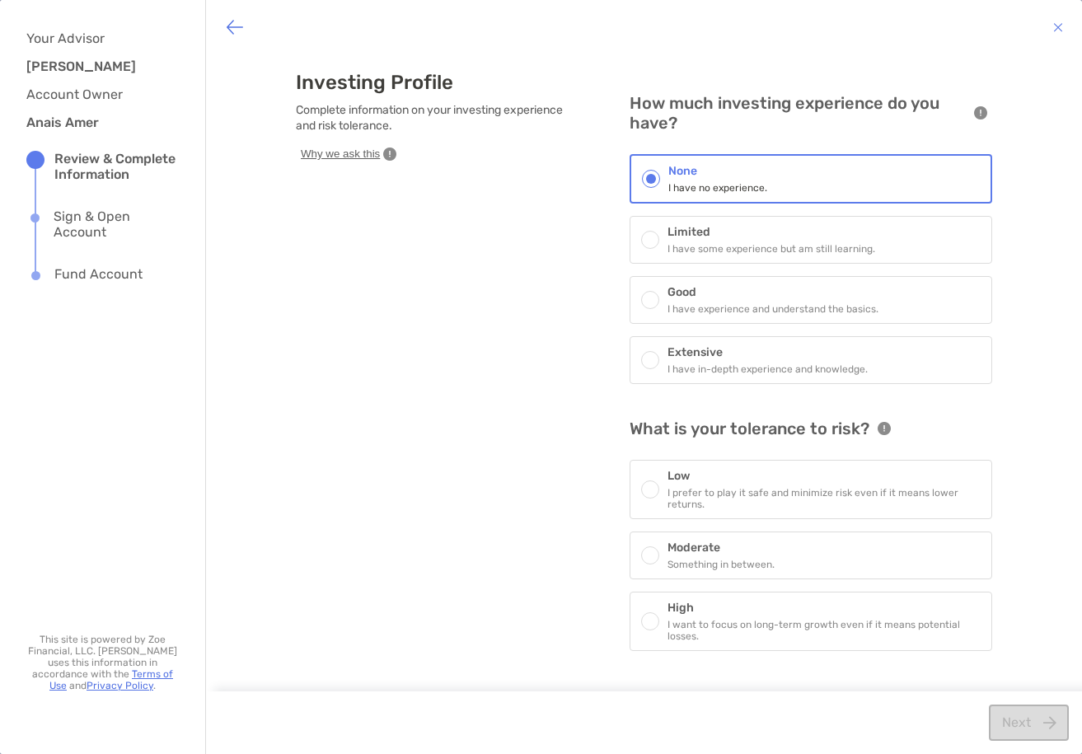
click at [813, 547] on div "Moderate Something in between." at bounding box center [811, 556] width 363 height 48
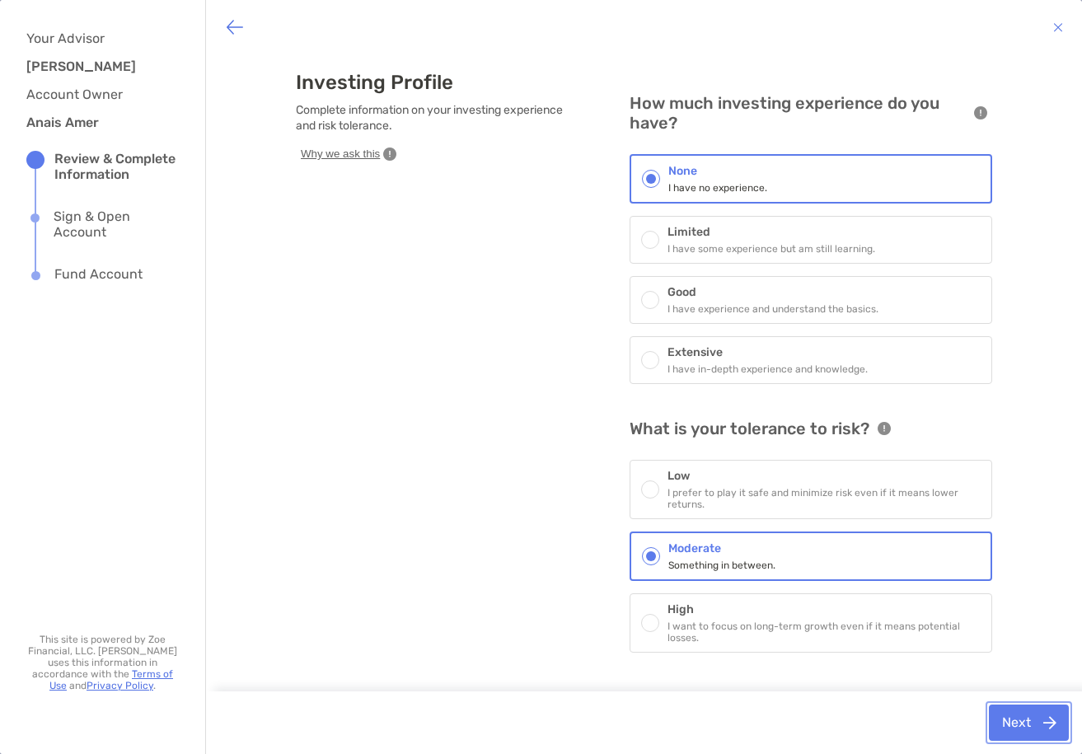
click at [1033, 707] on button "Next" at bounding box center [1029, 723] width 80 height 36
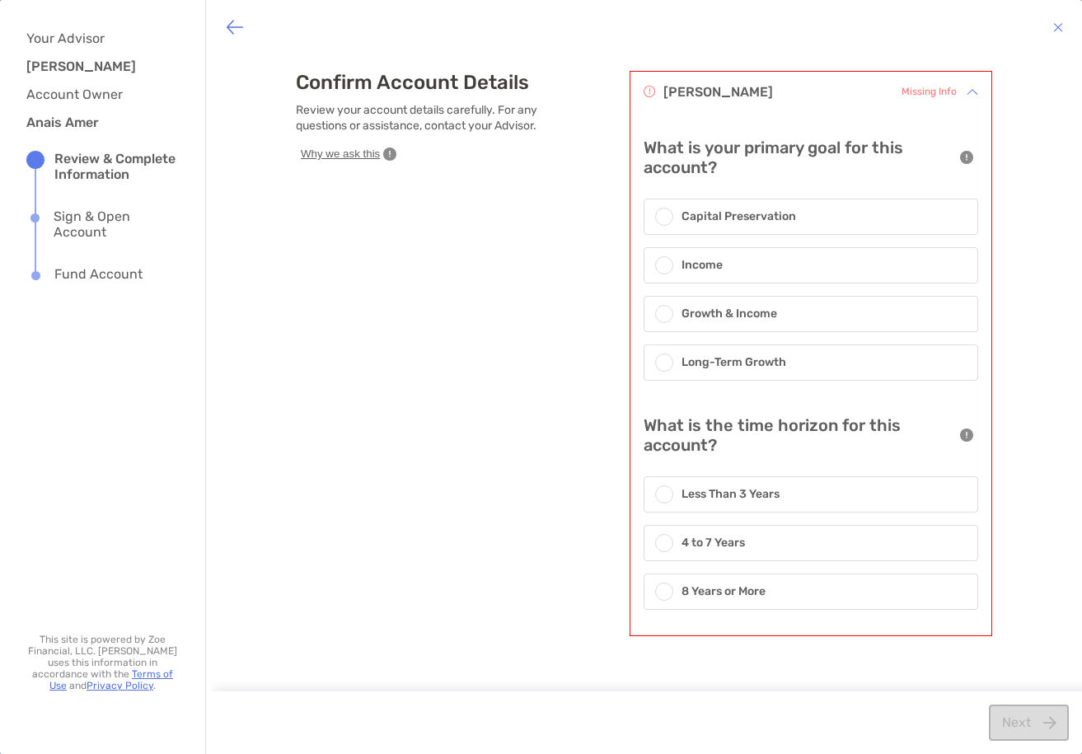
click at [855, 362] on div "Long-Term Growth" at bounding box center [811, 362] width 335 height 36
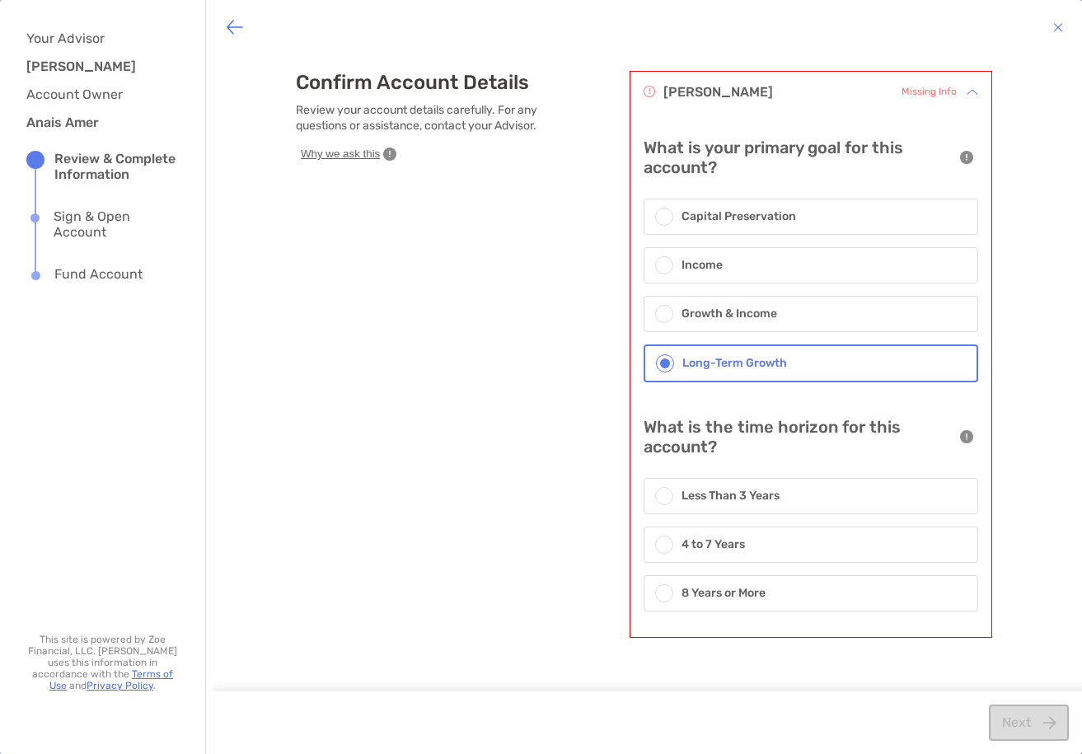
click at [785, 597] on div "8 Years or More" at bounding box center [811, 593] width 335 height 36
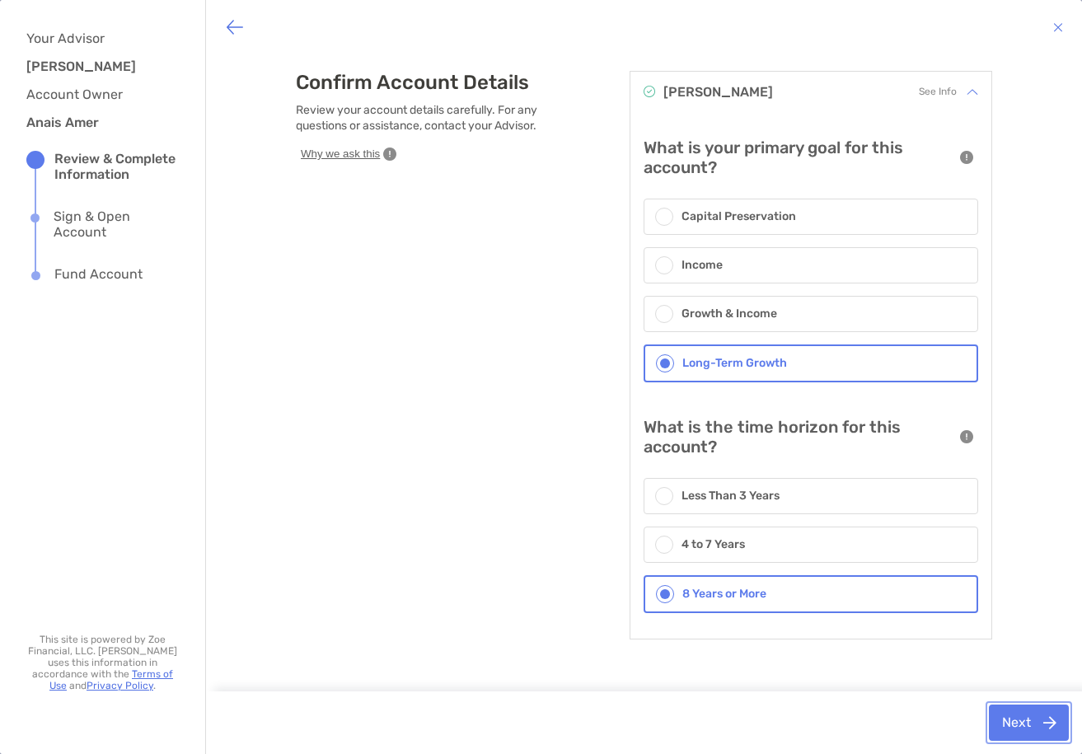
click at [1012, 724] on button "Next" at bounding box center [1029, 723] width 80 height 36
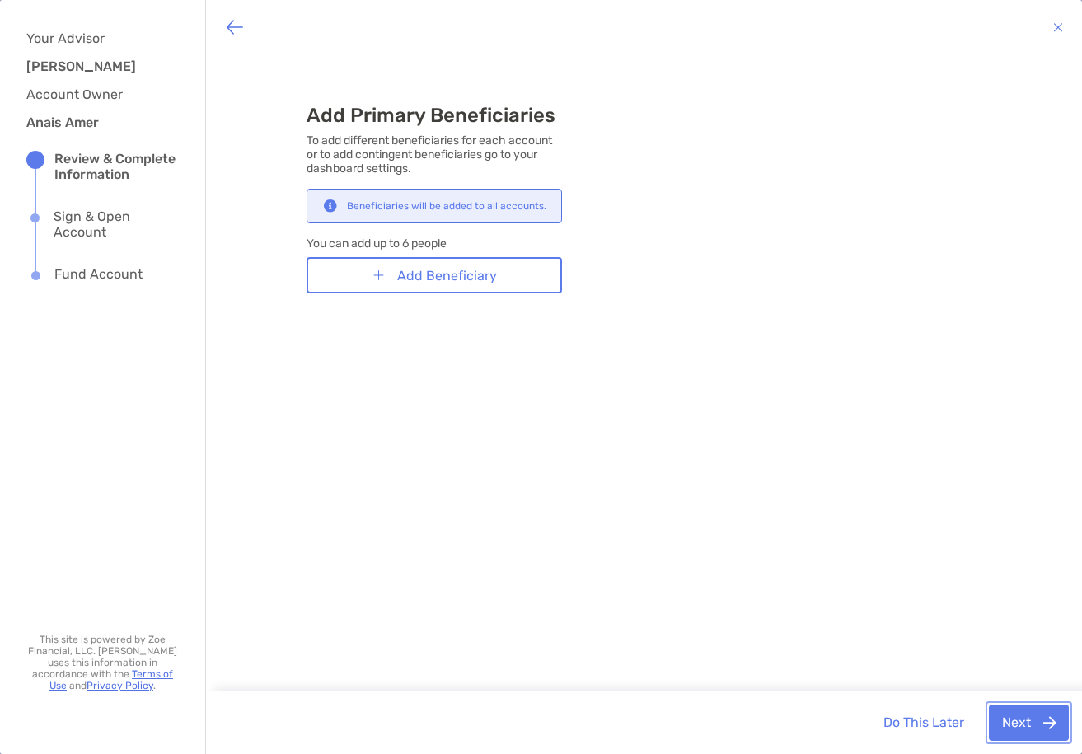
click at [1039, 724] on button "Next" at bounding box center [1029, 723] width 80 height 36
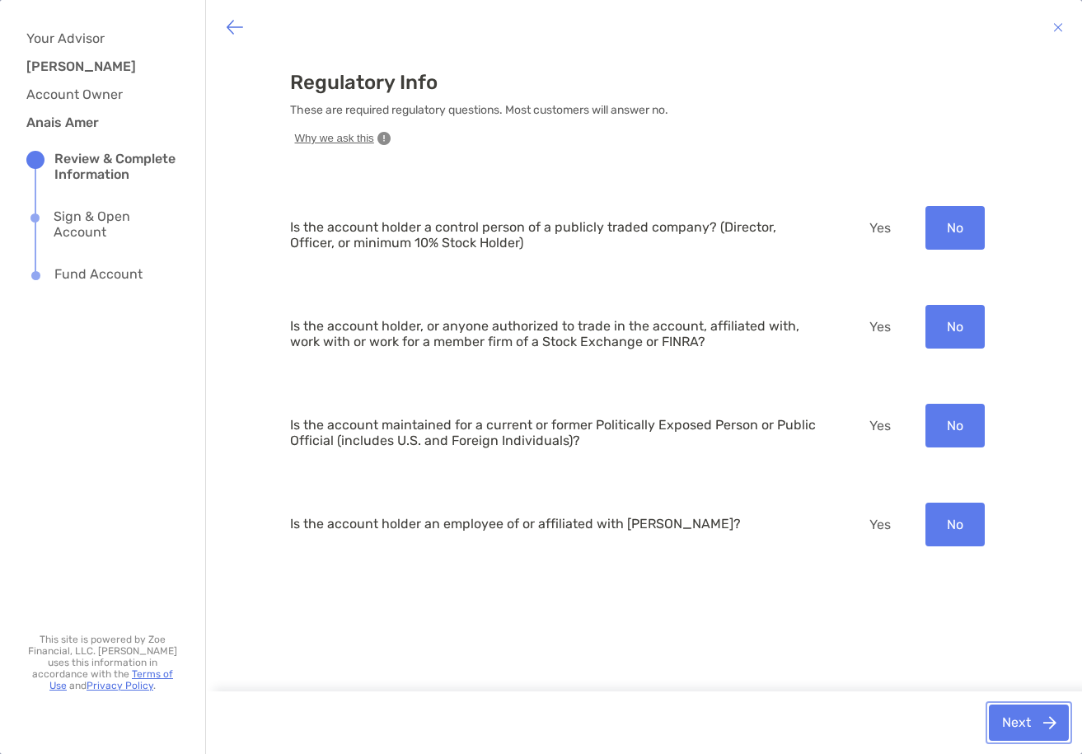
click at [1028, 713] on button "Next" at bounding box center [1029, 723] width 80 height 36
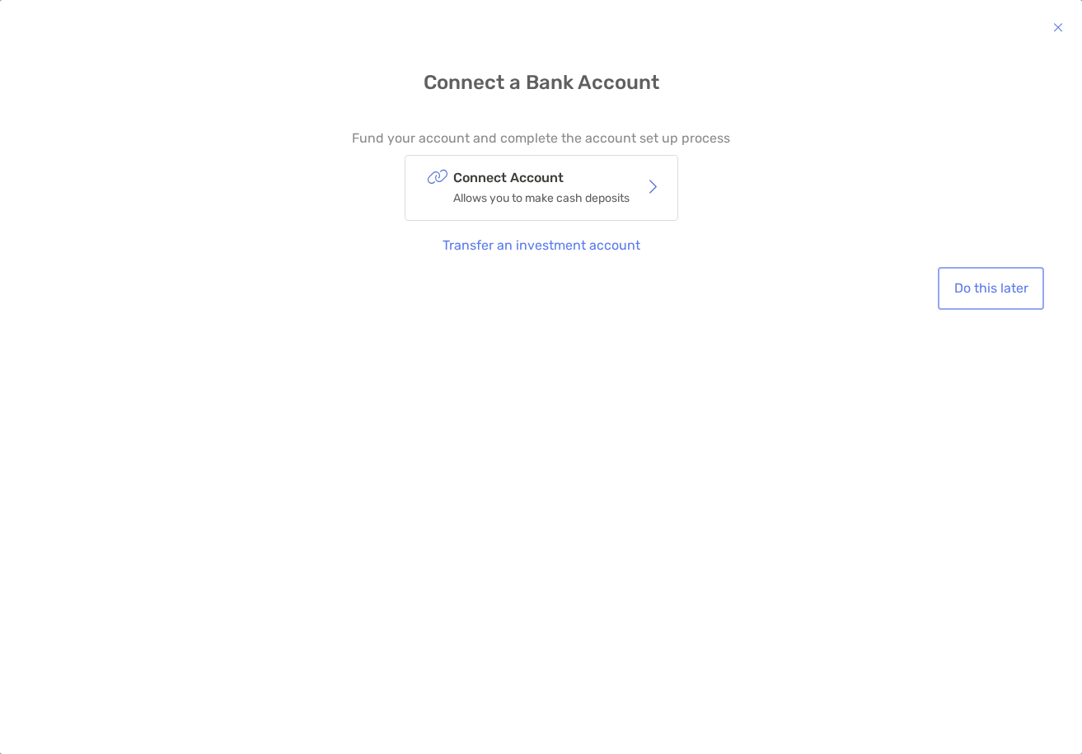
click at [974, 293] on button "Do this later" at bounding box center [991, 288] width 100 height 36
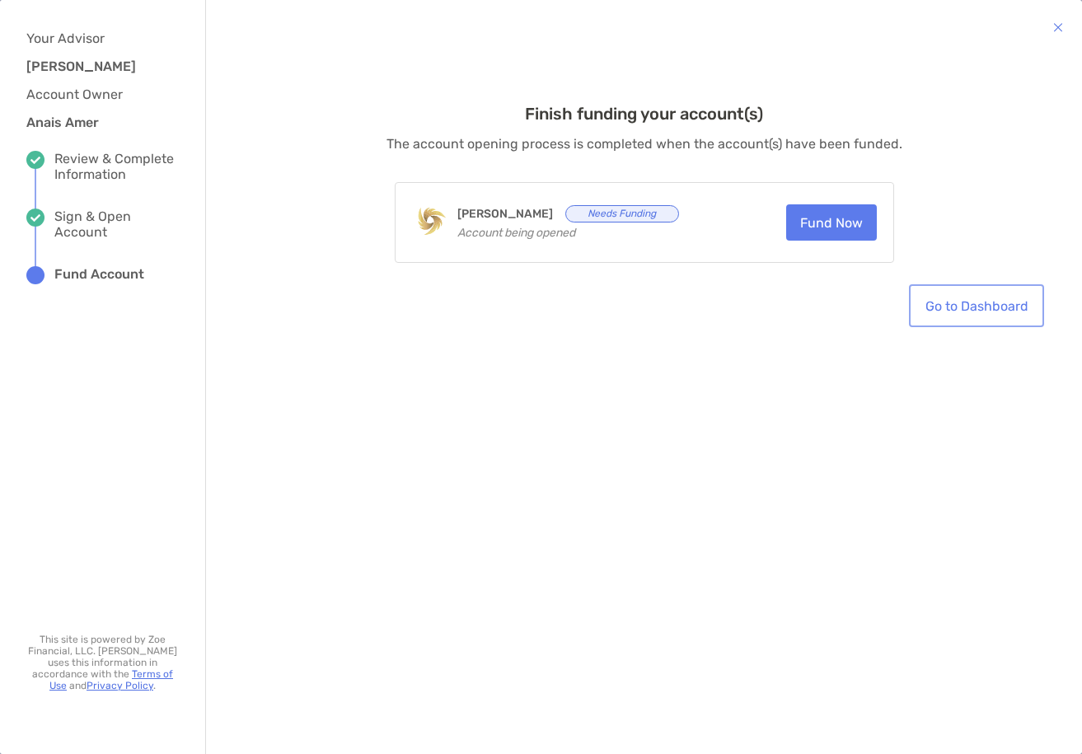
click at [977, 300] on link "Go to Dashboard" at bounding box center [976, 306] width 129 height 36
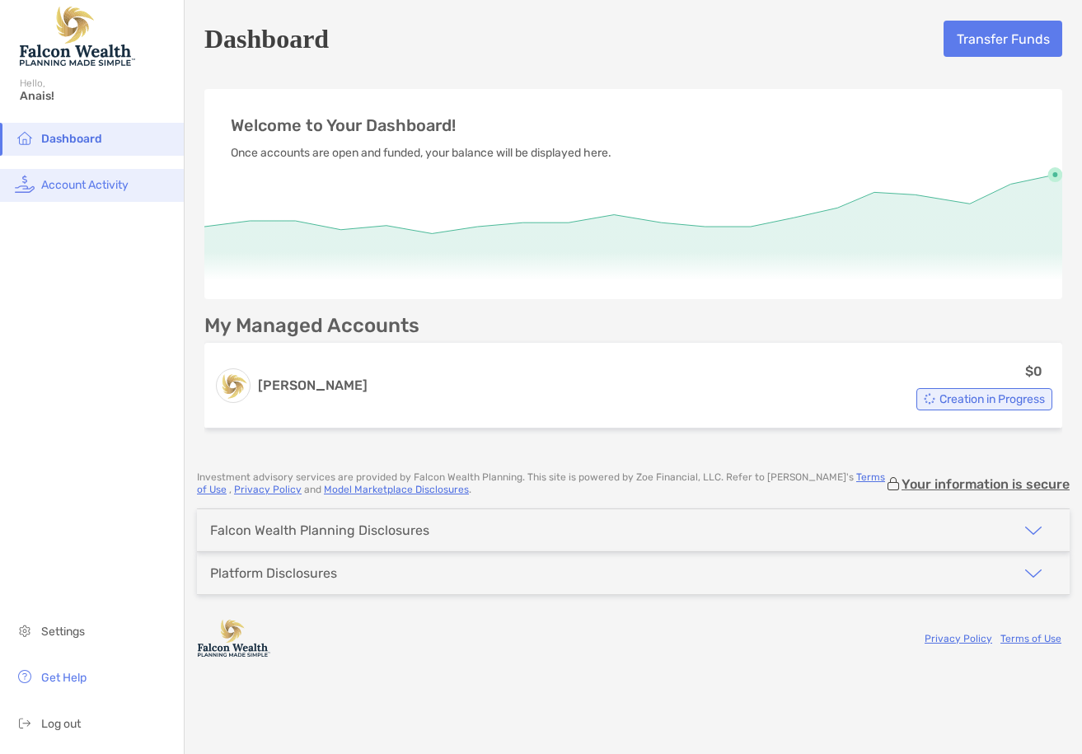
click at [112, 178] on span "Account Activity" at bounding box center [84, 185] width 87 height 14
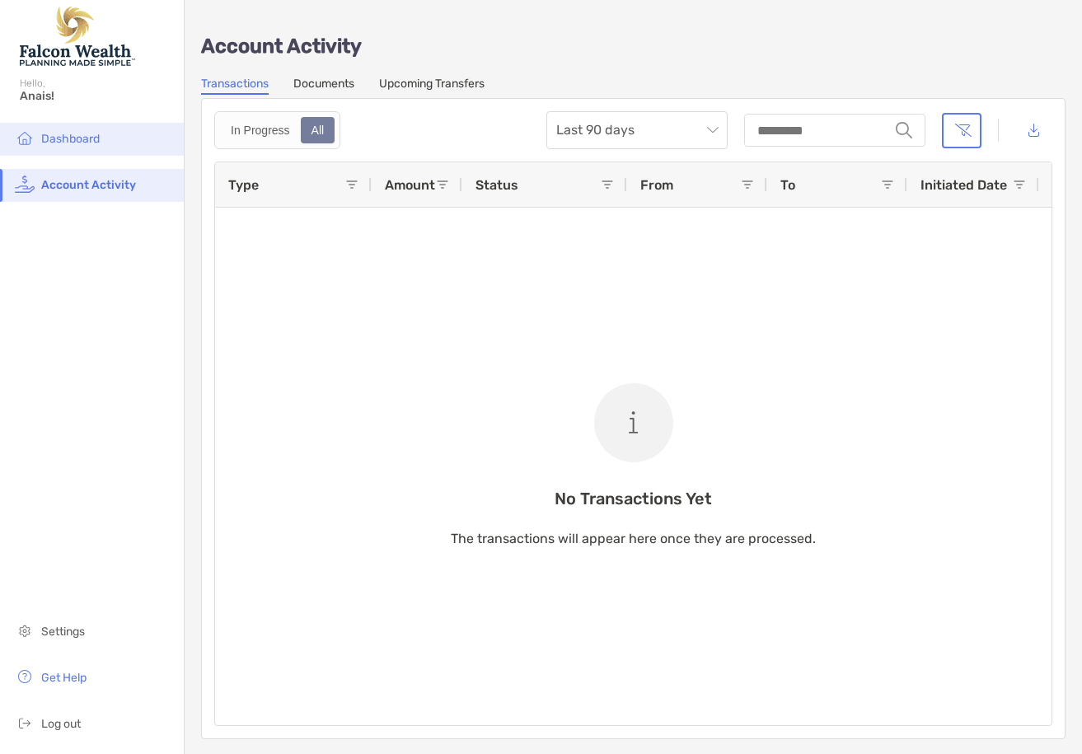
click at [135, 150] on li "Dashboard" at bounding box center [92, 139] width 184 height 33
